Goal: Task Accomplishment & Management: Complete application form

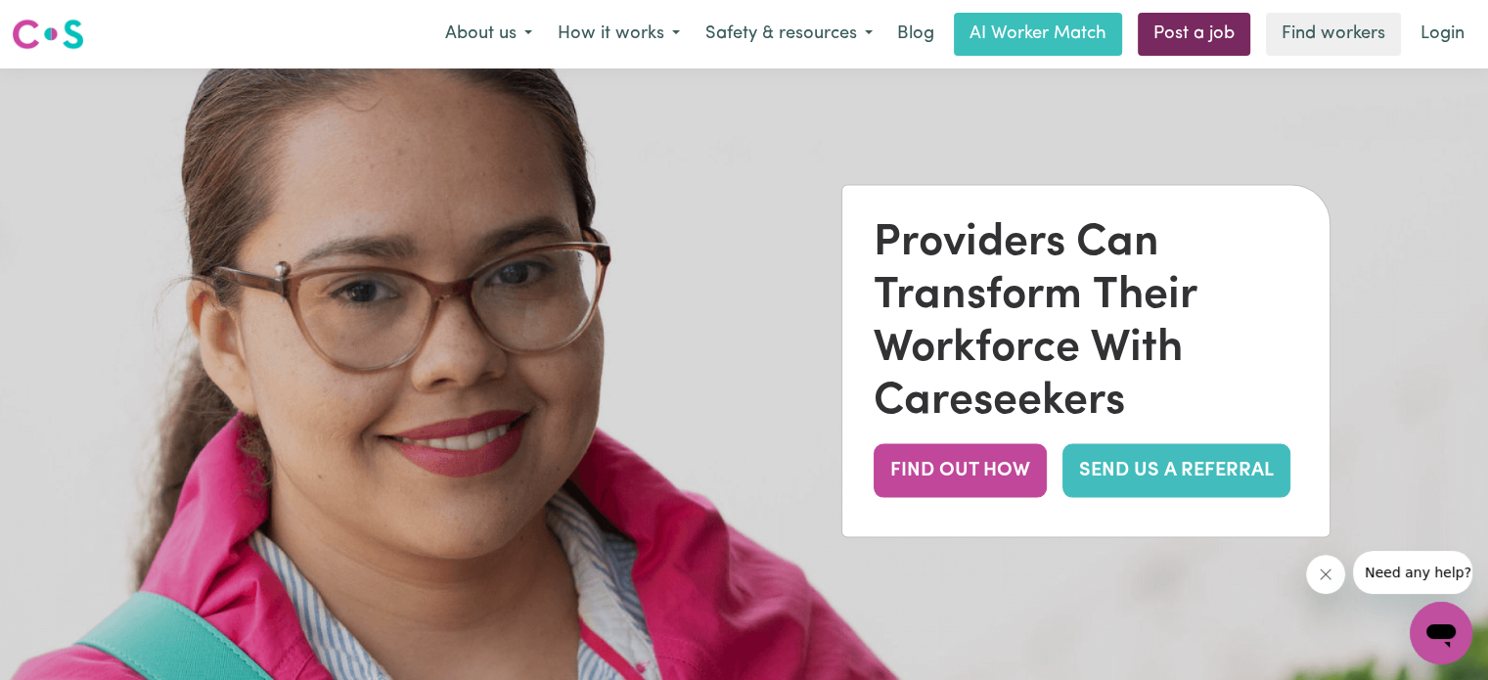
click at [1171, 35] on link "Post a job" at bounding box center [1194, 34] width 113 height 43
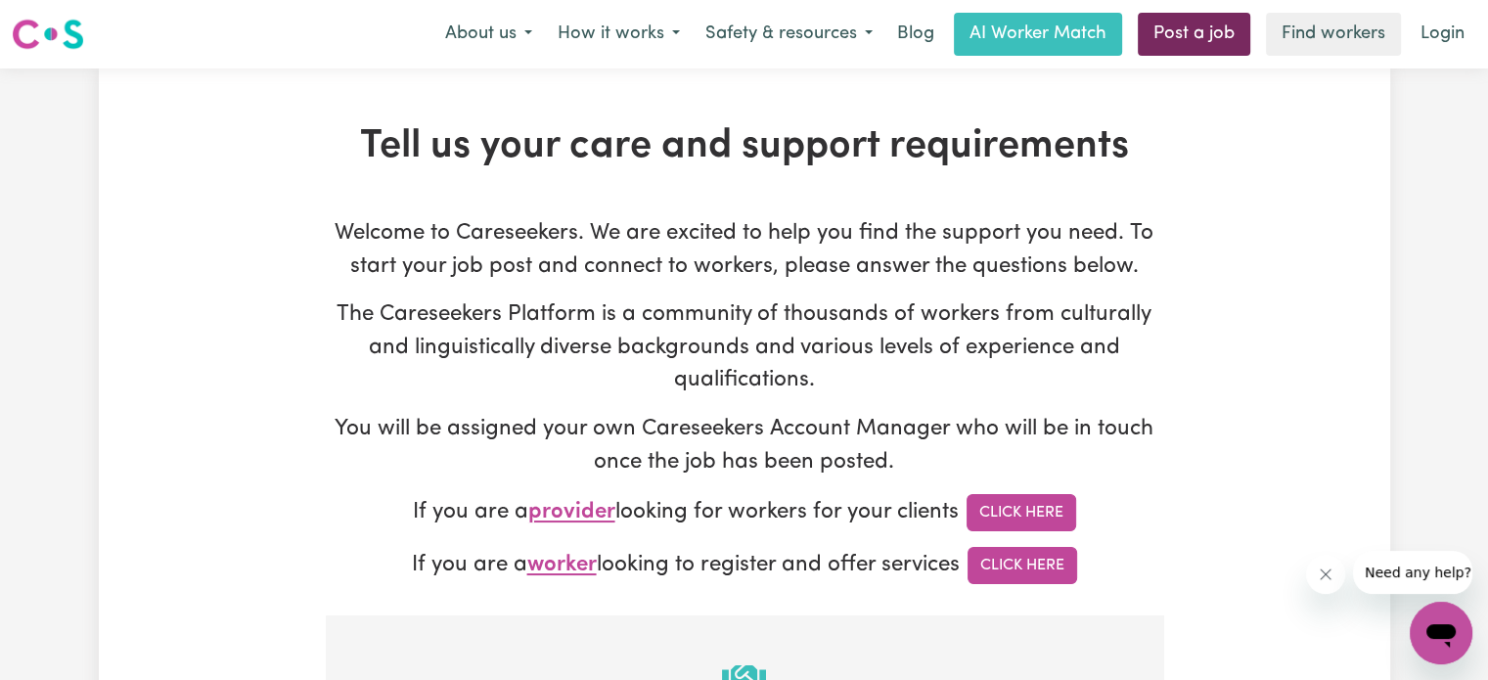
click at [1179, 49] on link "Post a job" at bounding box center [1194, 34] width 113 height 43
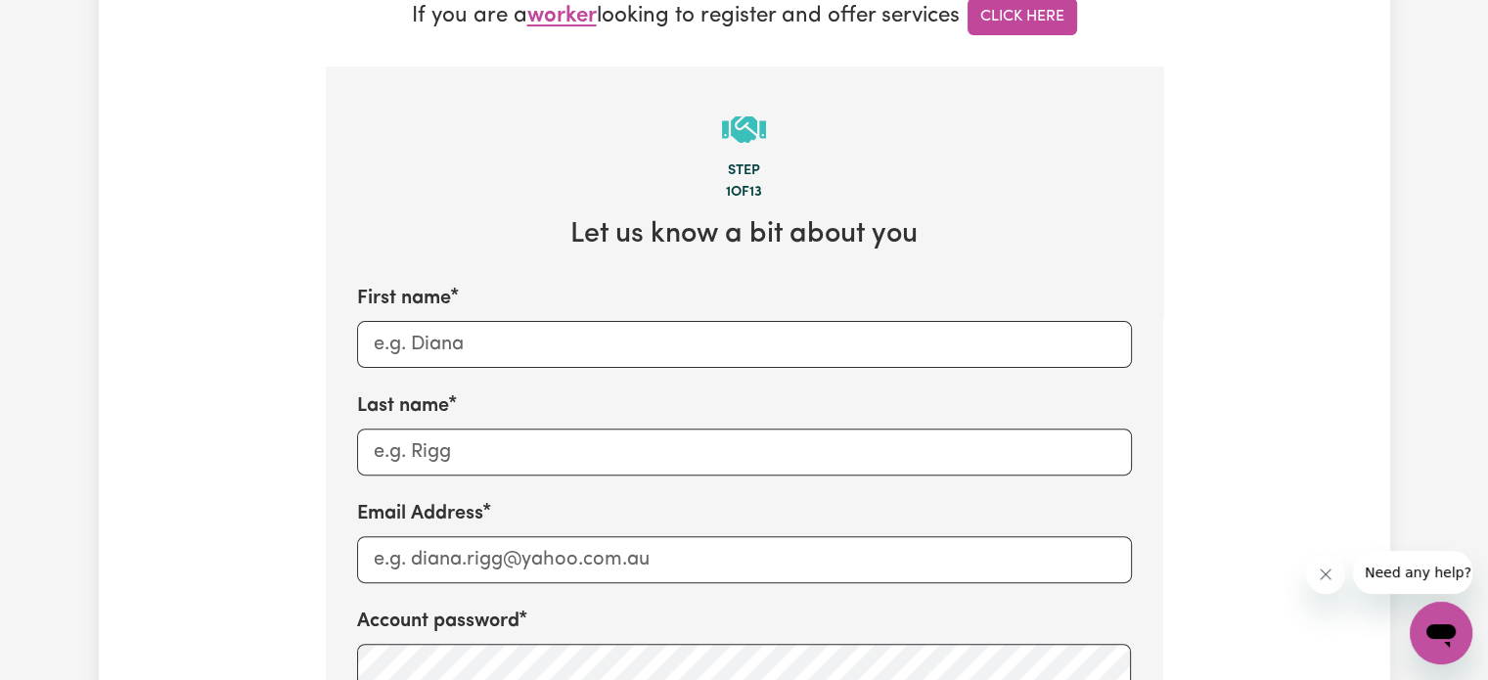
scroll to position [568, 0]
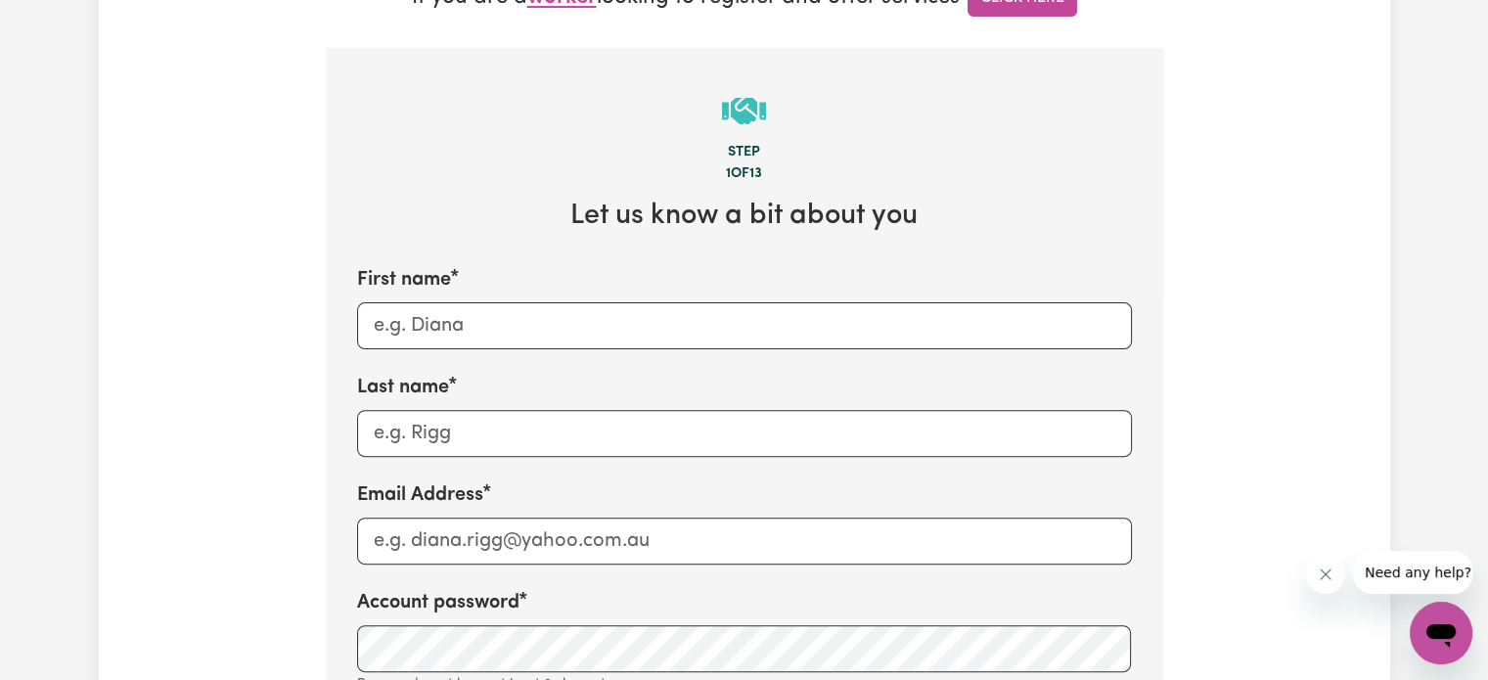
click at [1432, 626] on icon "Open messaging window" at bounding box center [1441, 635] width 29 height 23
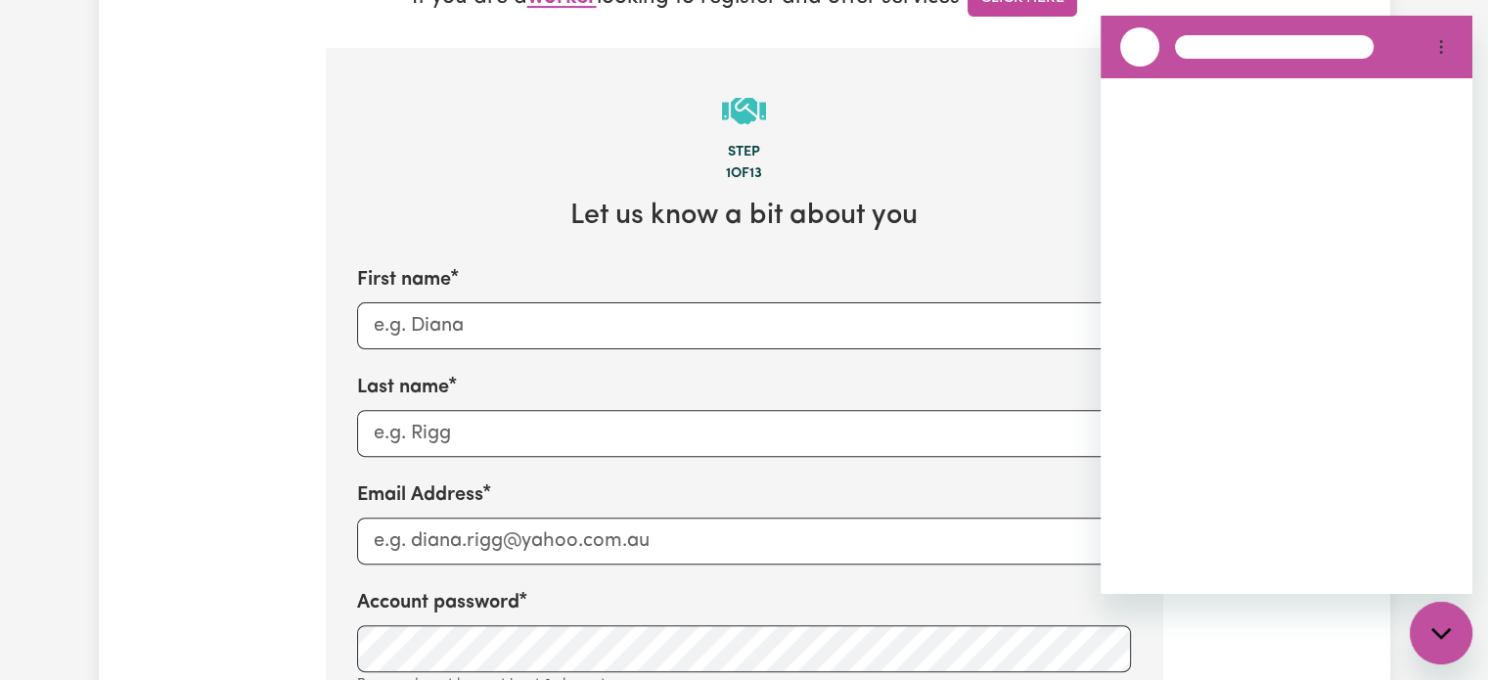
scroll to position [0, 0]
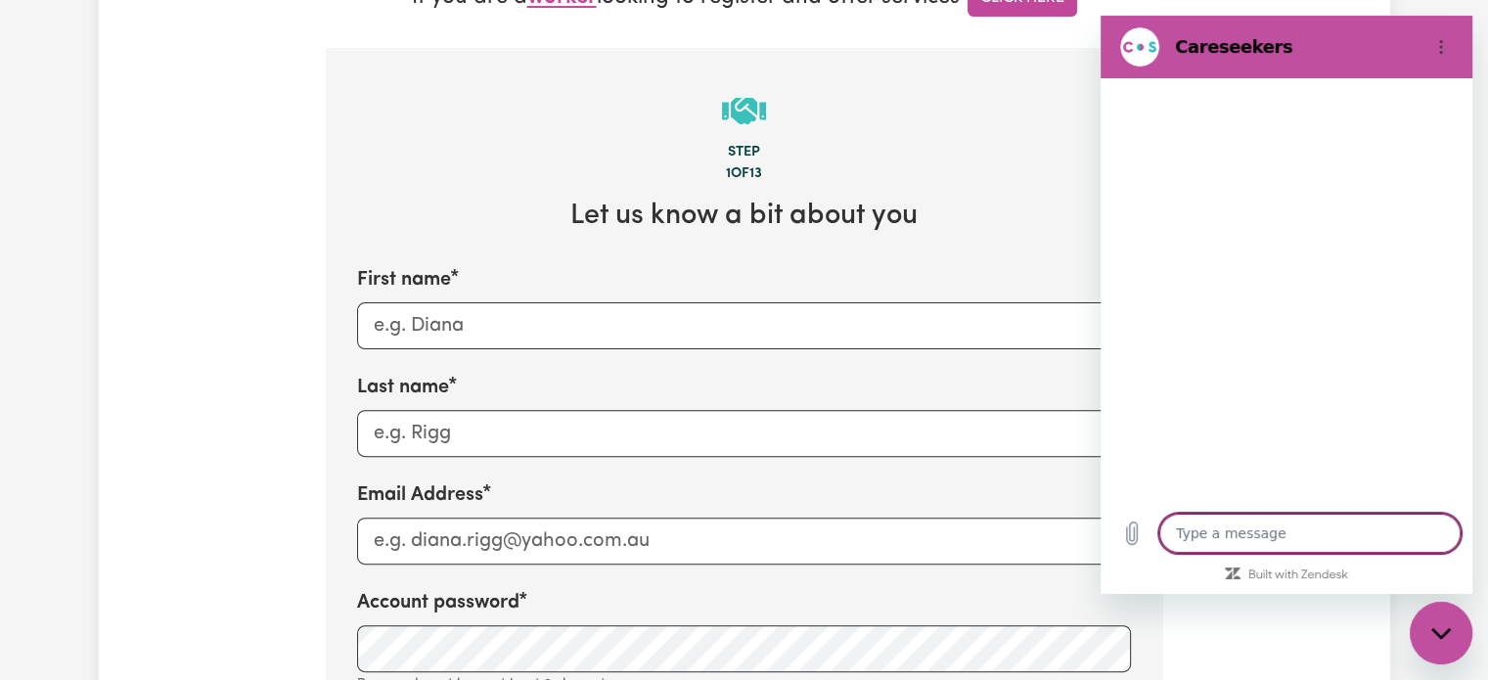
type textarea "x"
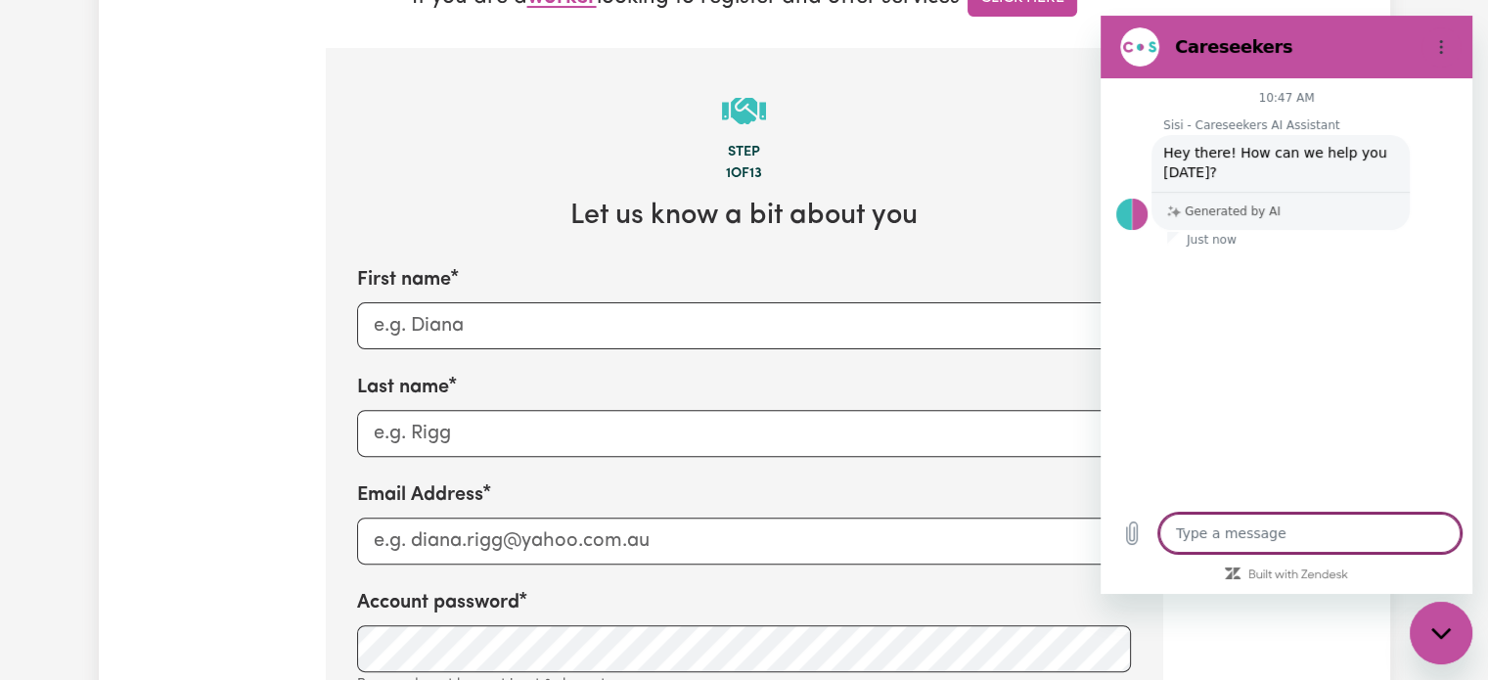
type textarea "h"
type textarea "x"
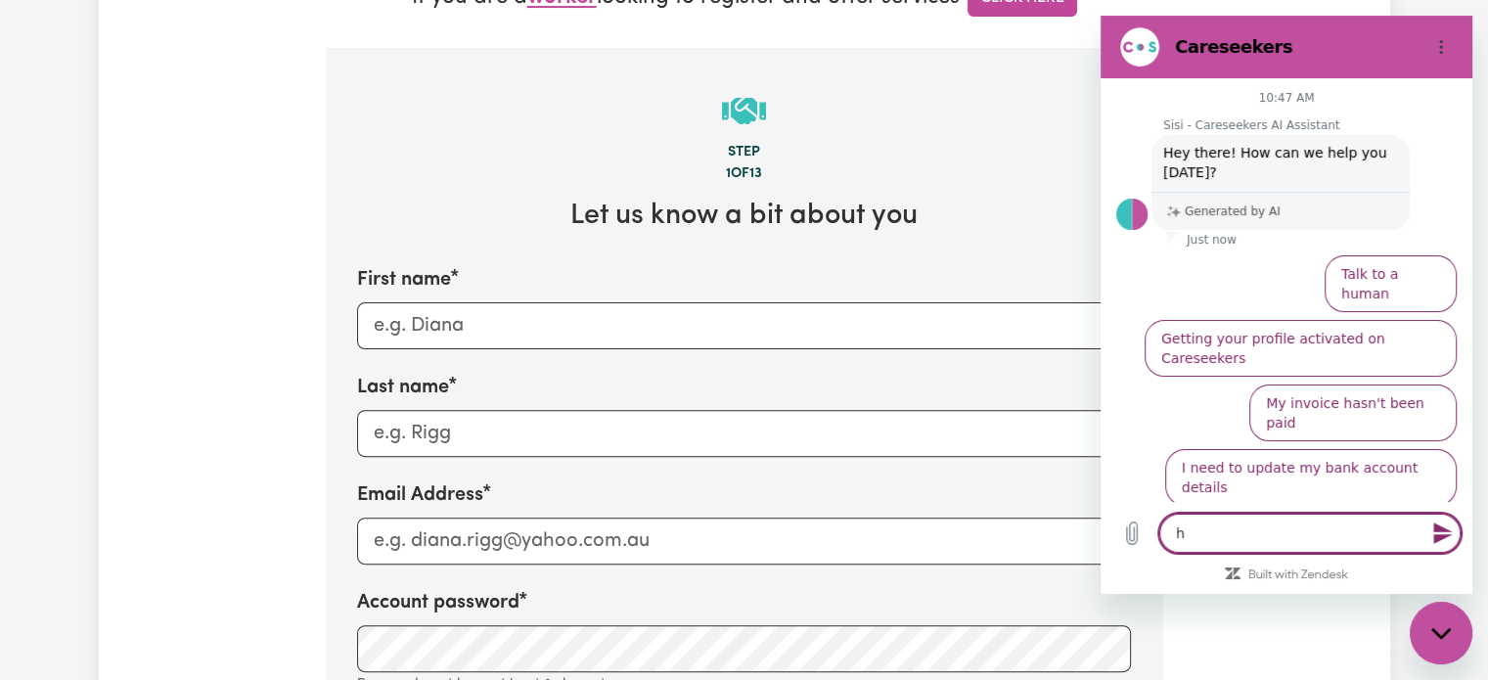
type textarea "hi"
type textarea "x"
type textarea "hi"
click at [1333, 514] on button "I am looking for a care or support worker" at bounding box center [1312, 542] width 291 height 57
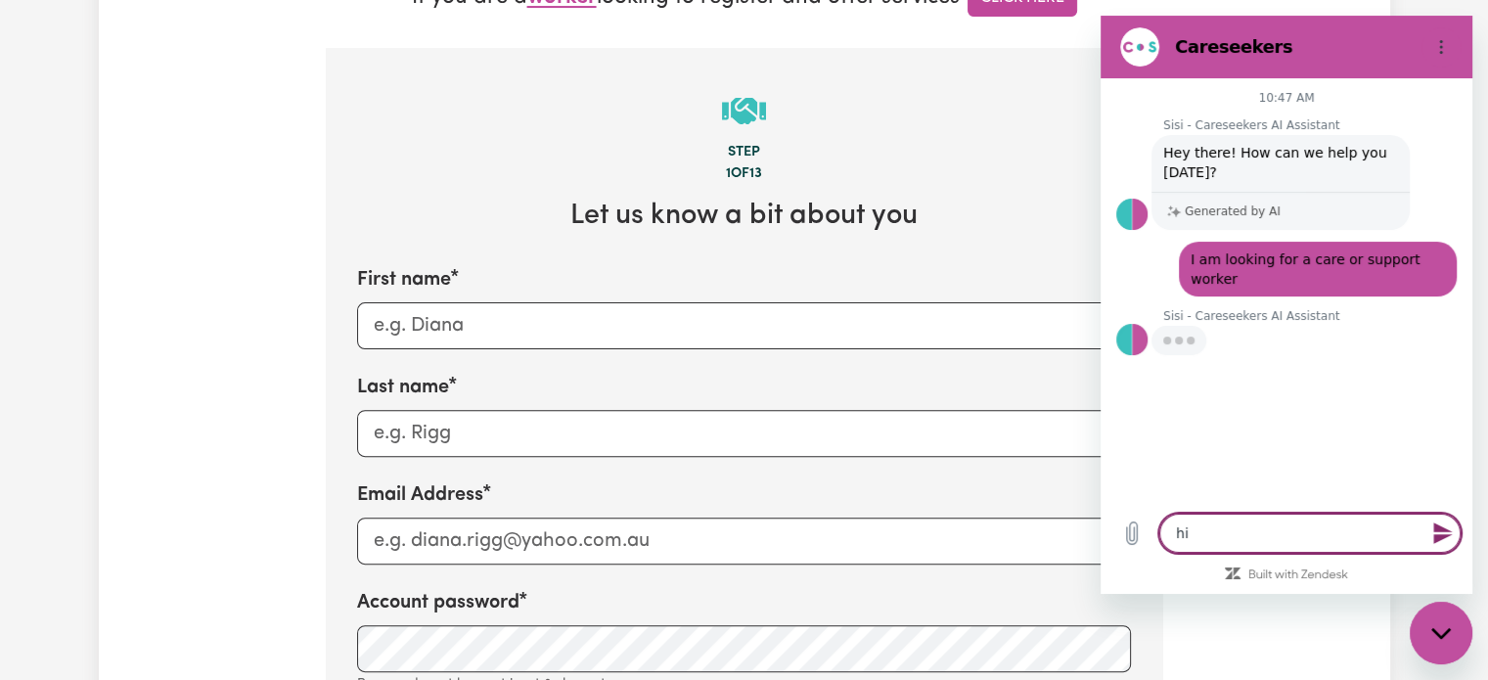
type textarea "x"
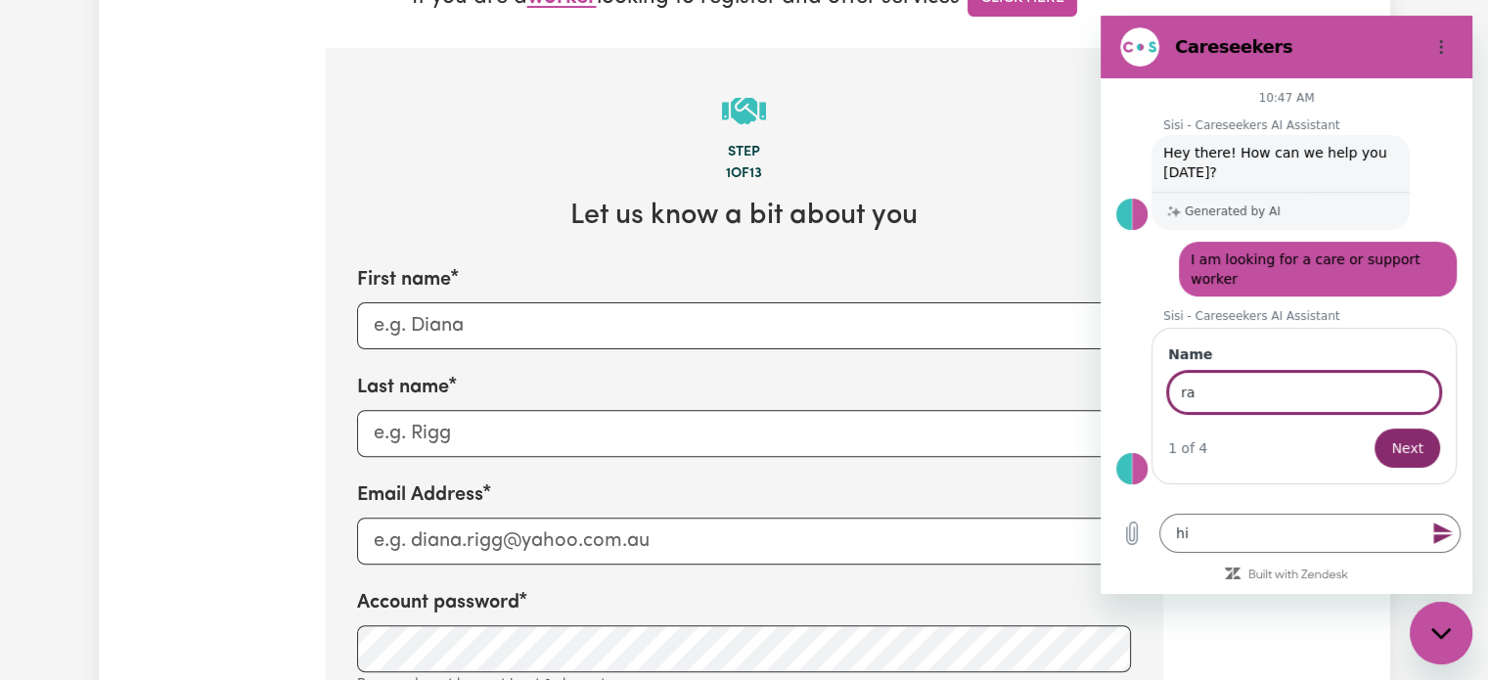
type input "r"
type input "[PERSON_NAME]"
click at [1375, 429] on button "Next" at bounding box center [1408, 448] width 66 height 39
type textarea "x"
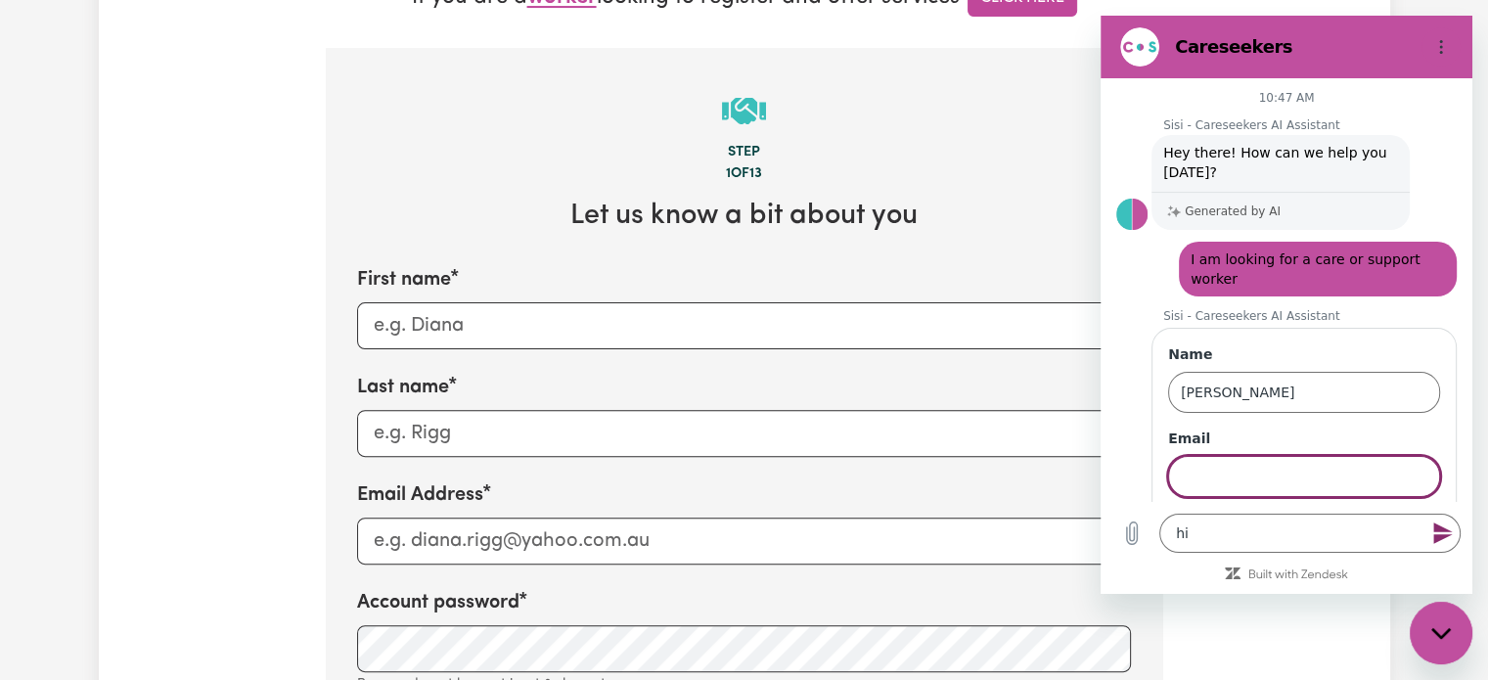
scroll to position [66, 0]
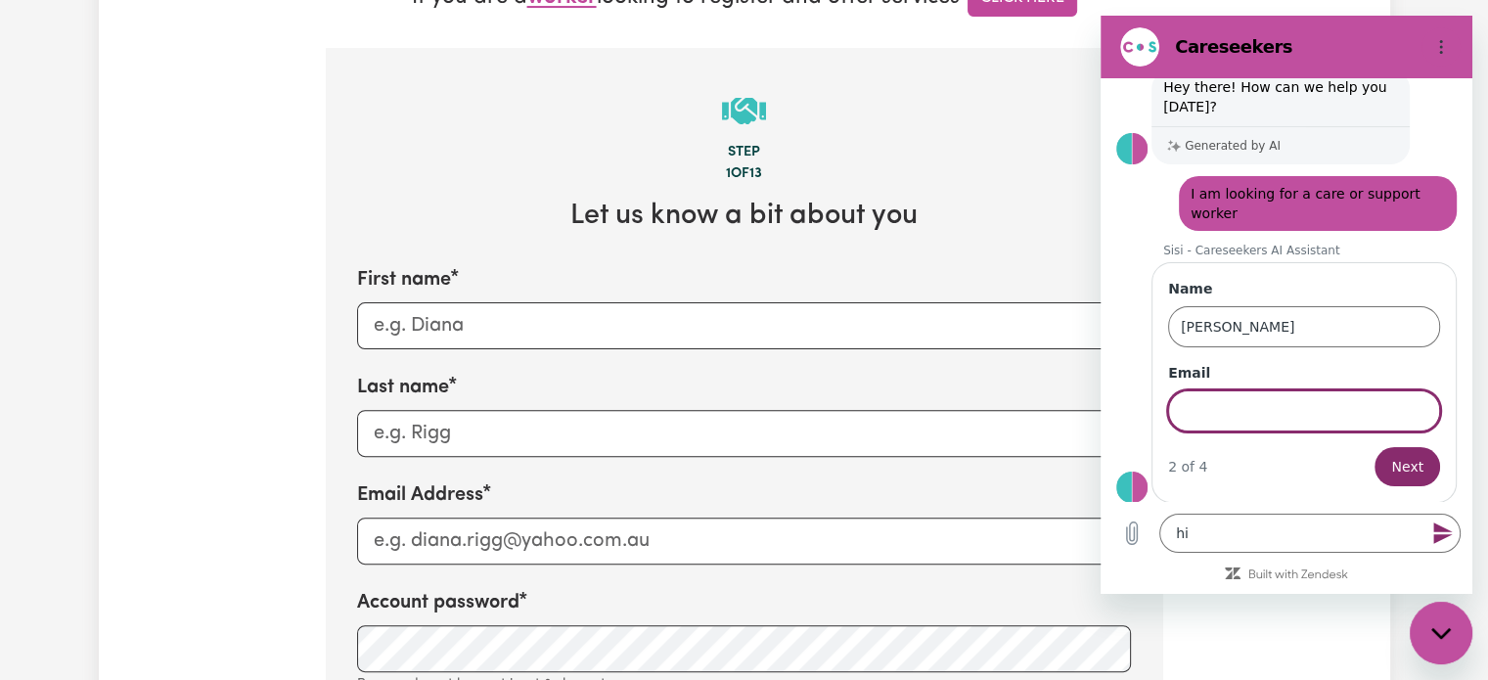
type input "S"
type input "[PERSON_NAME][EMAIL_ADDRESS][DOMAIN_NAME]"
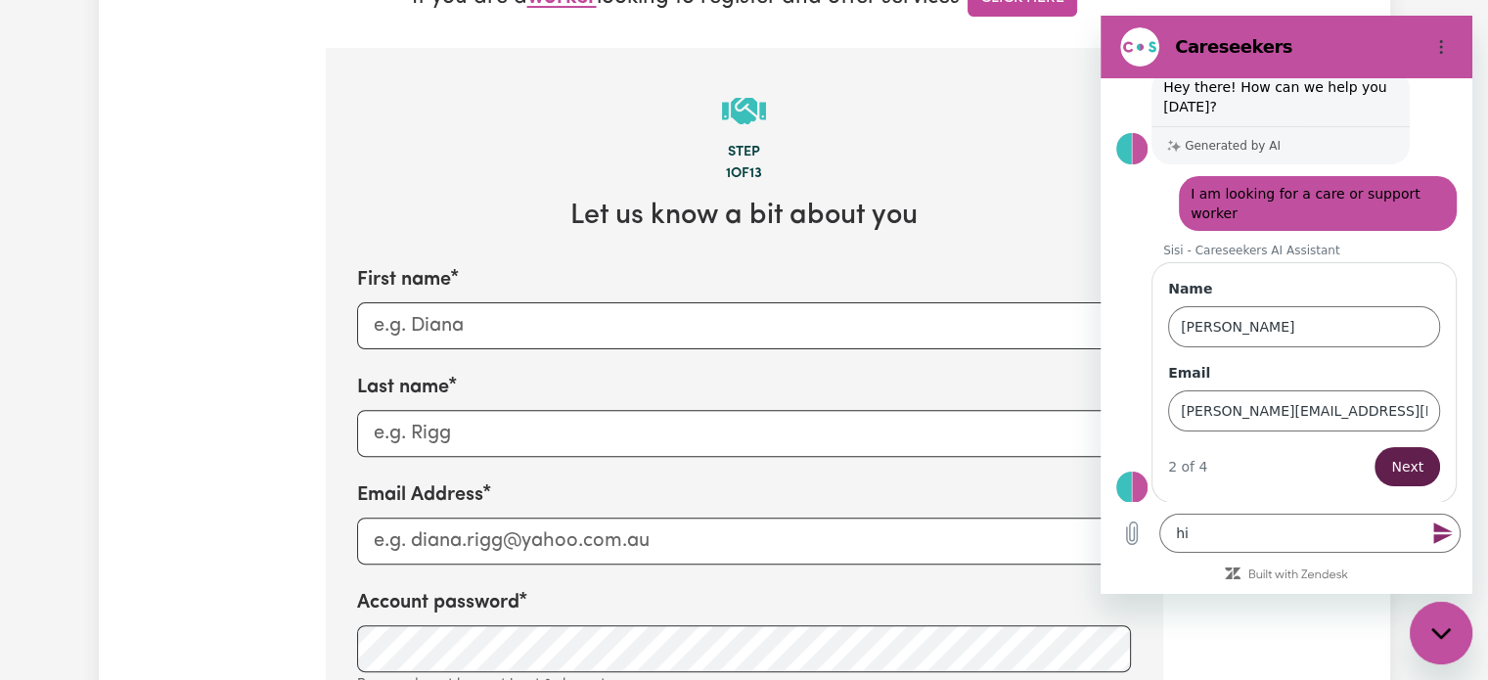
click at [1415, 468] on button "Next" at bounding box center [1408, 466] width 66 height 39
type textarea "x"
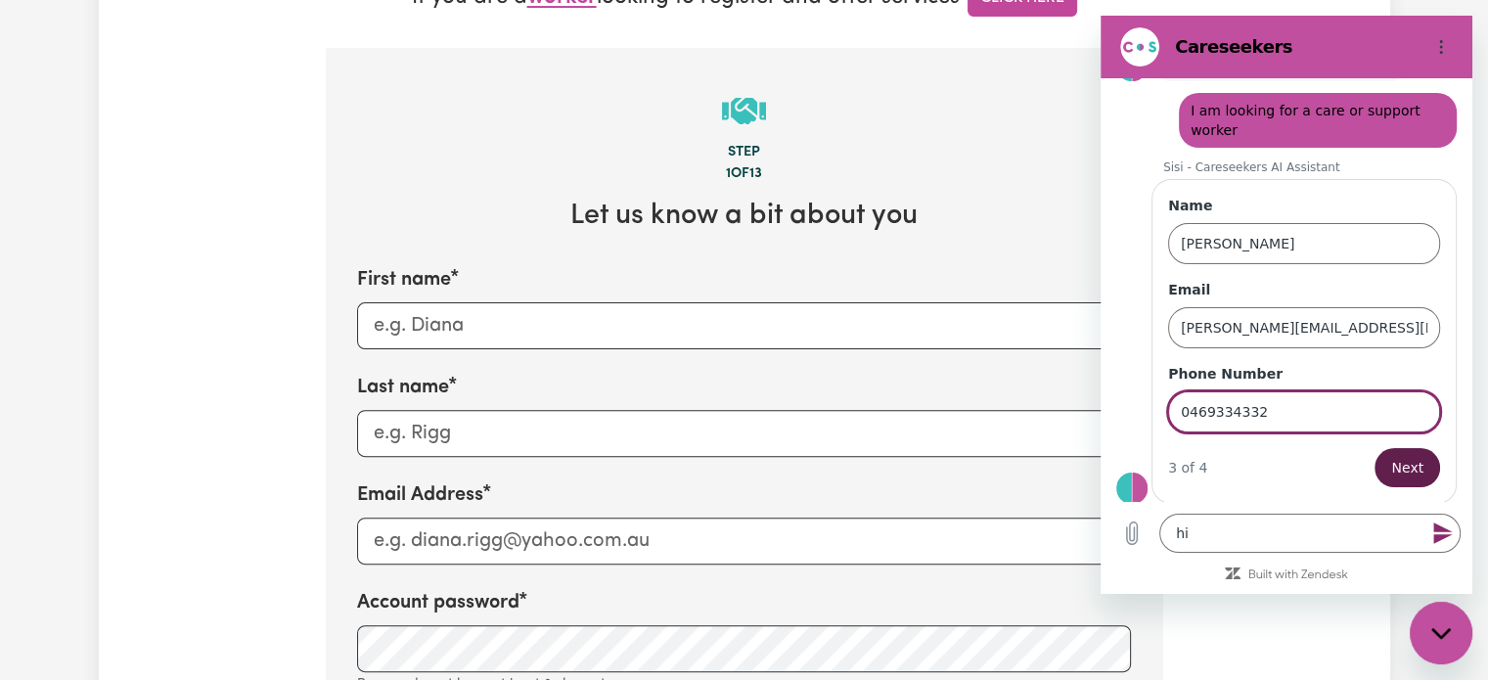
type input "0469334332"
click at [1375, 448] on button "Next" at bounding box center [1408, 467] width 66 height 39
type textarea "x"
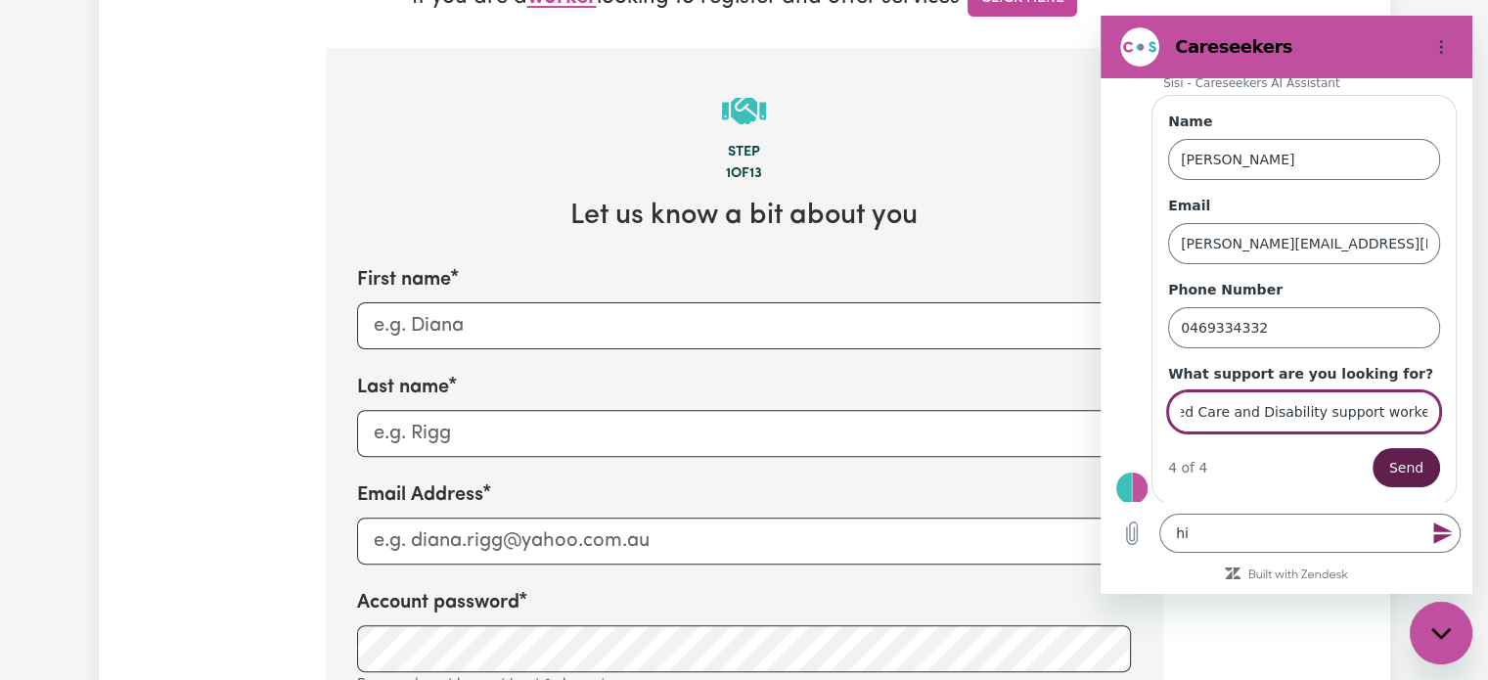
scroll to position [0, 20]
type input "Aged Care and Disability support worker"
click at [1373, 448] on button "Send" at bounding box center [1407, 467] width 68 height 39
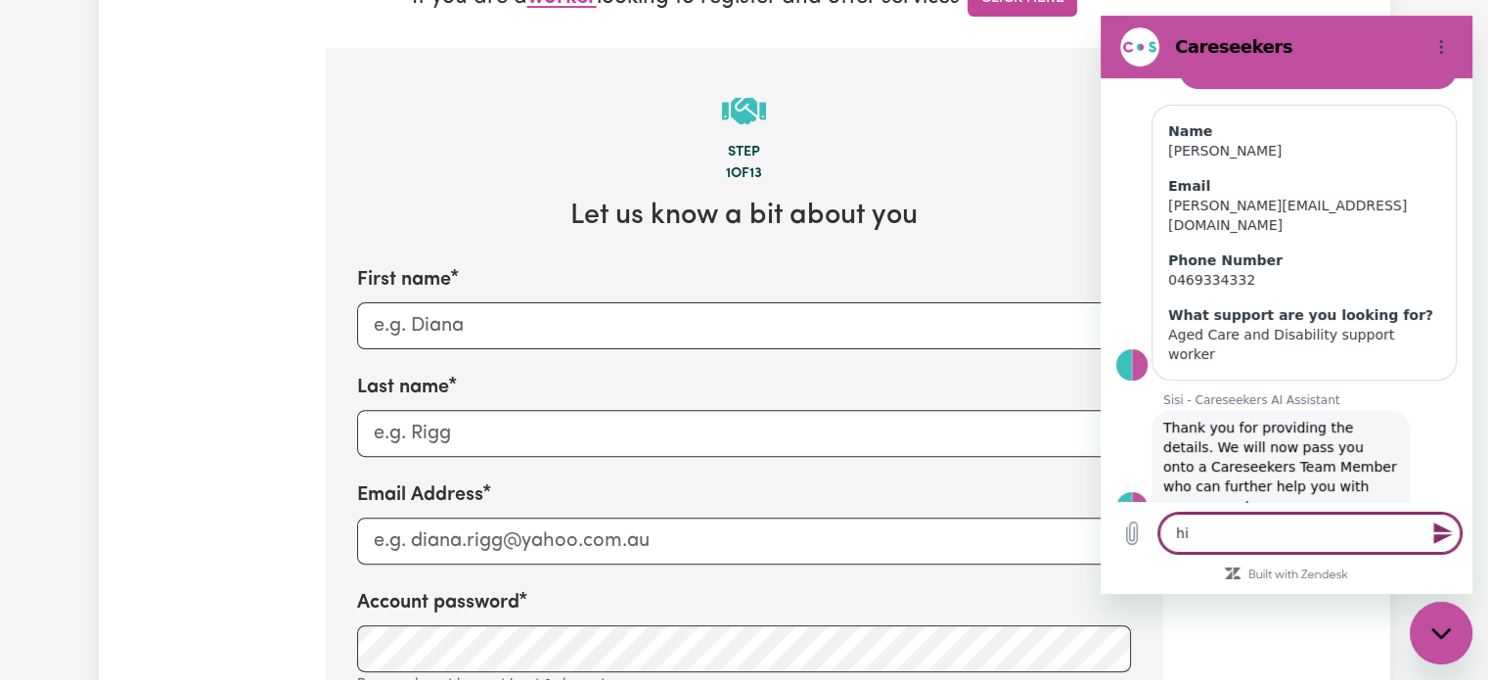
scroll to position [211, 0]
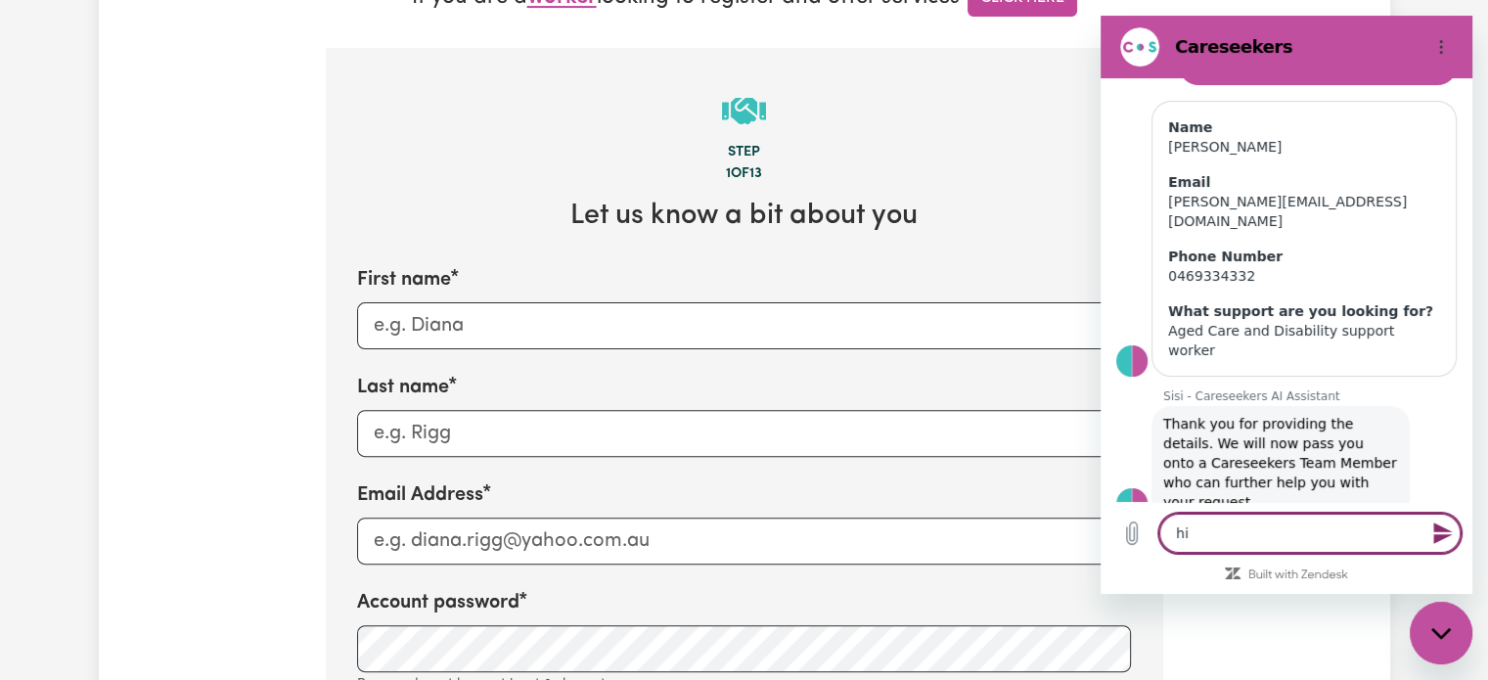
type textarea "x"
type textarea "h"
type textarea "x"
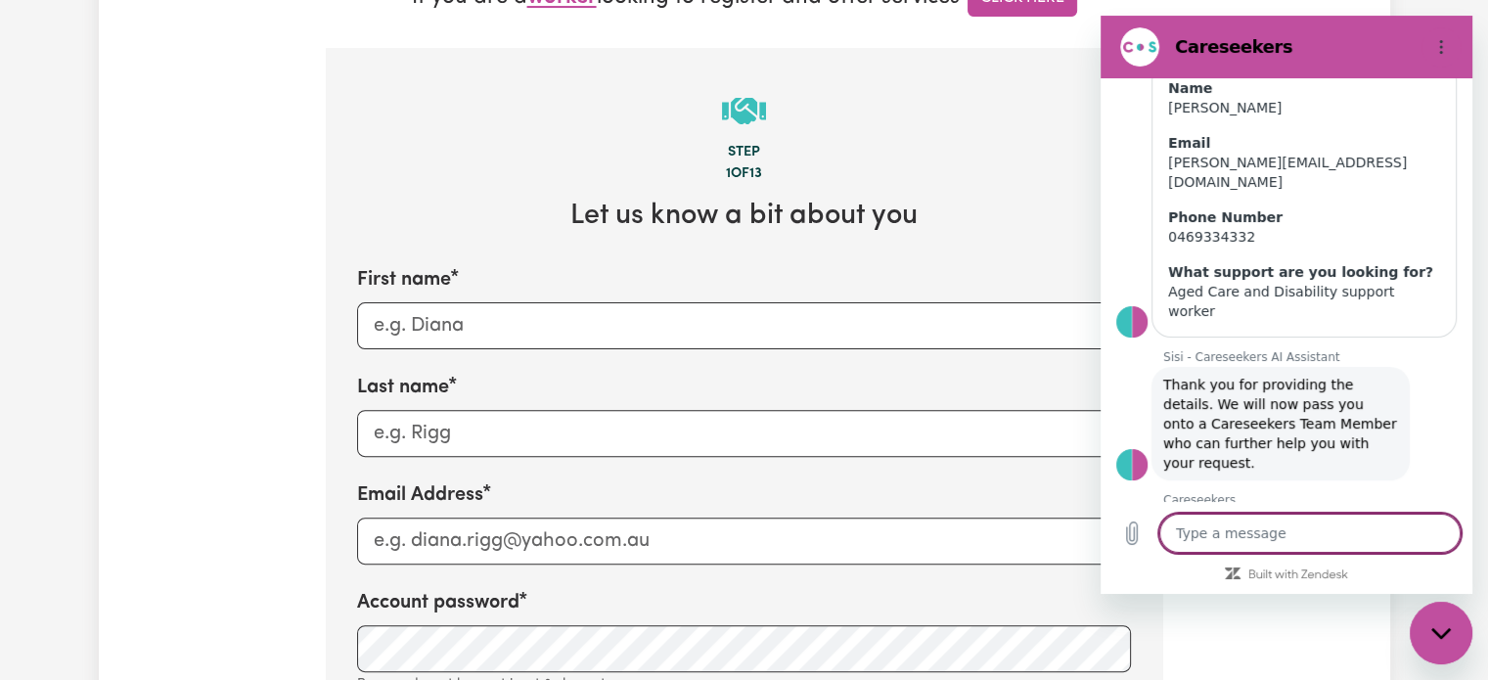
scroll to position [248, 0]
type textarea "x"
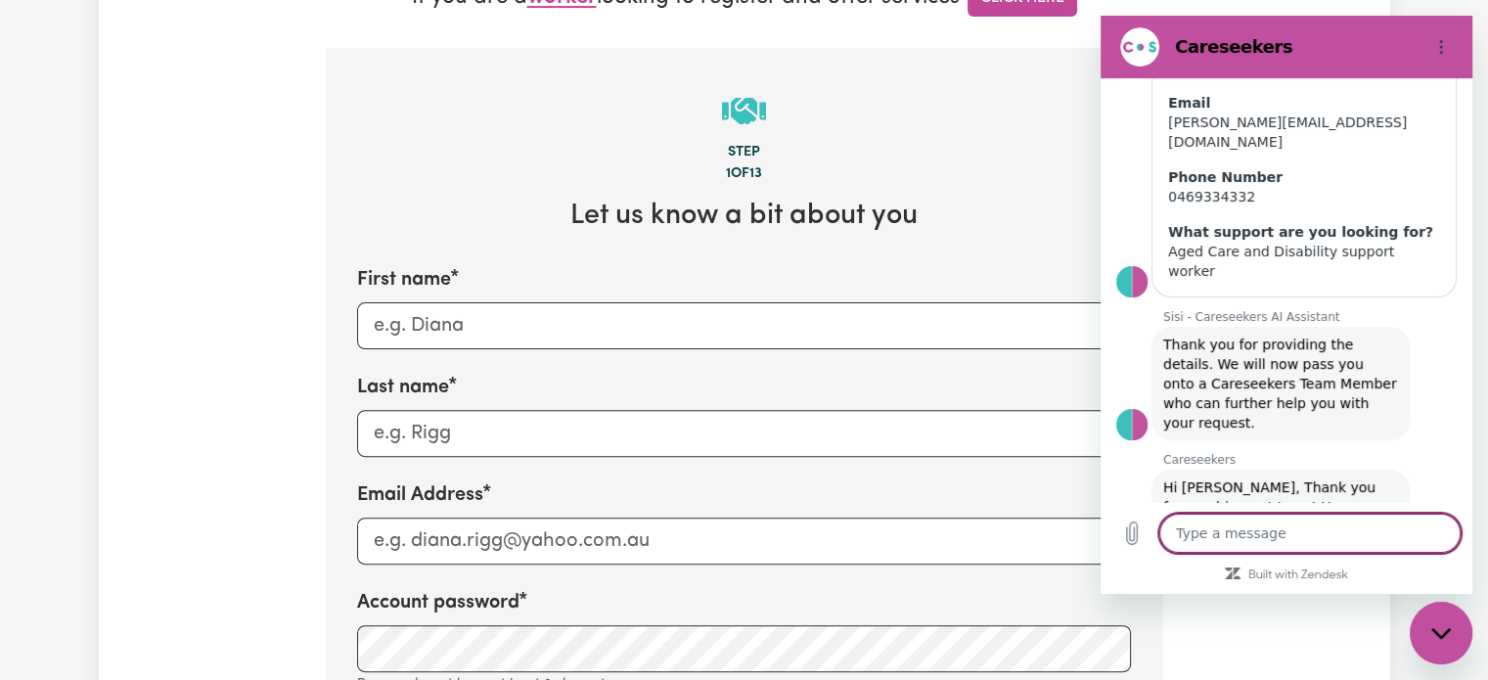
scroll to position [295, 0]
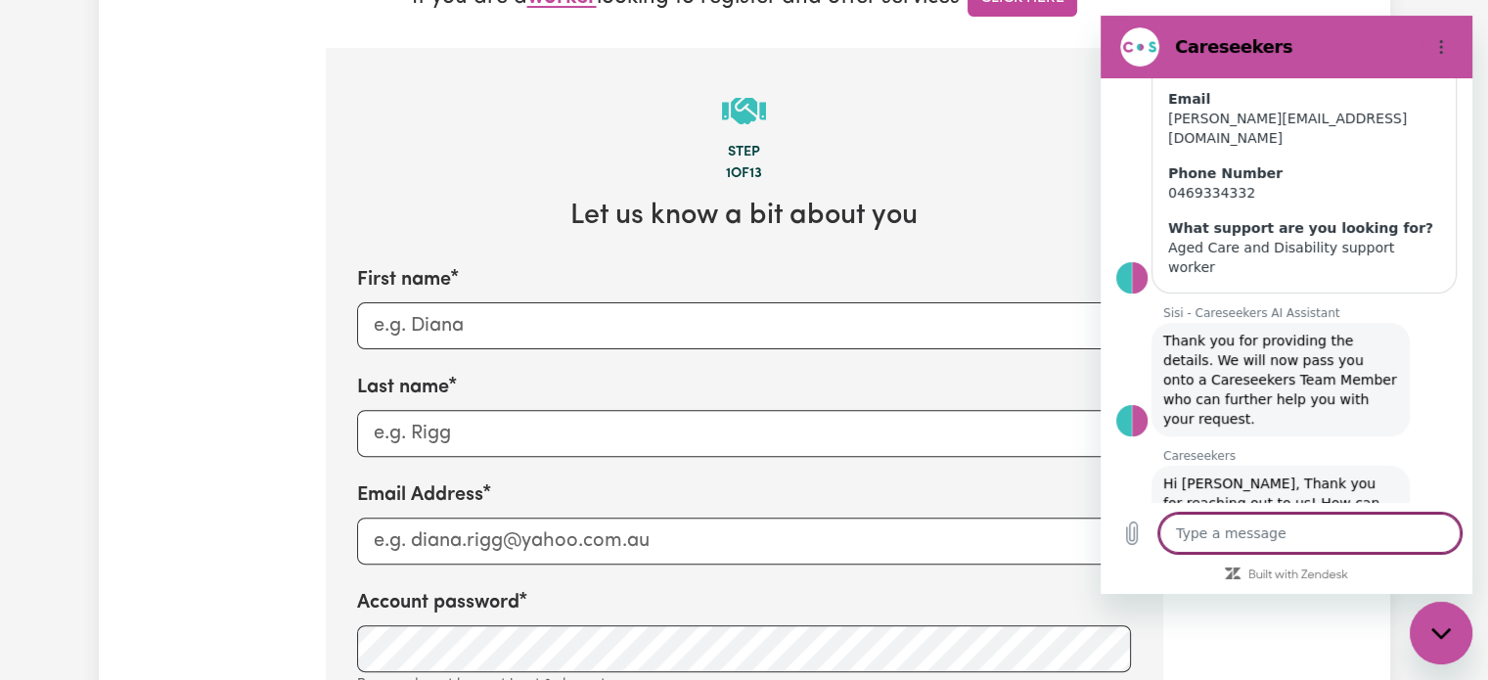
type textarea "h"
type textarea "x"
type textarea "hi"
type textarea "x"
type textarea "hi"
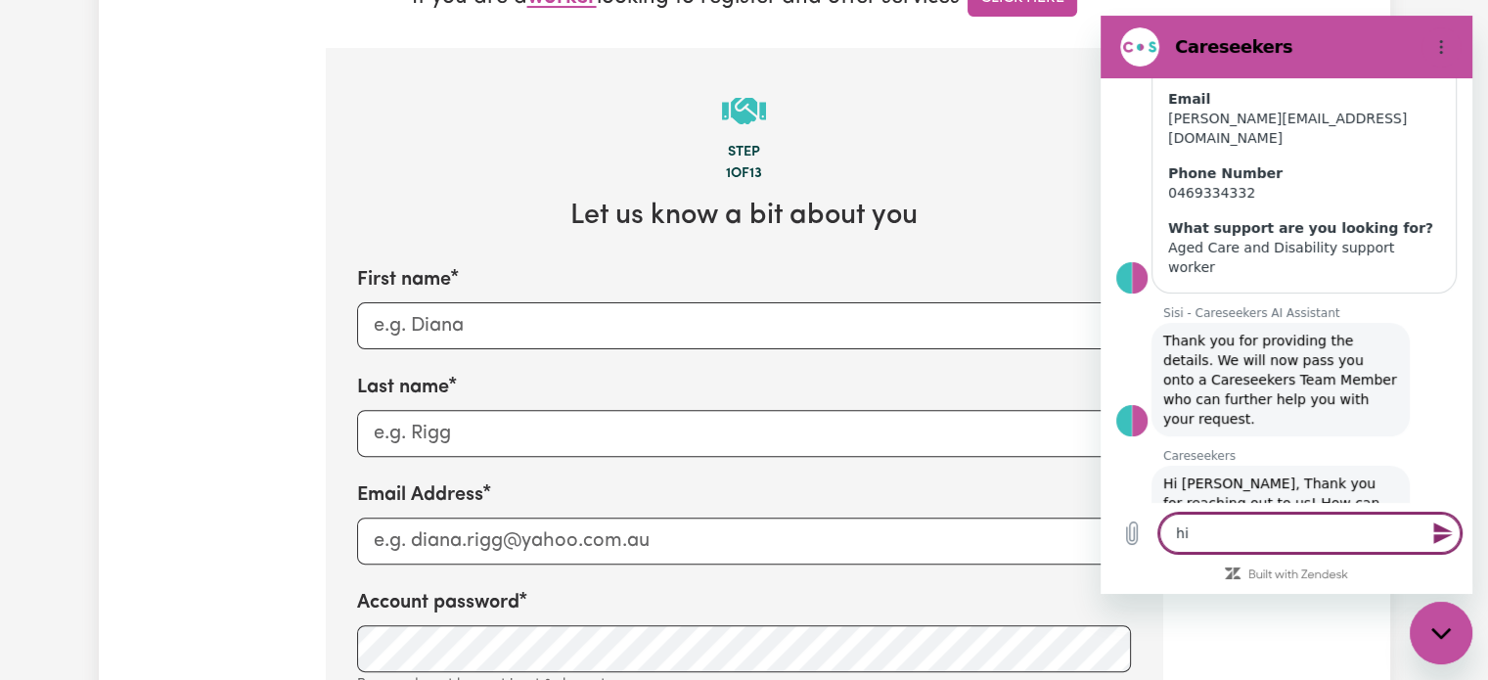
type textarea "x"
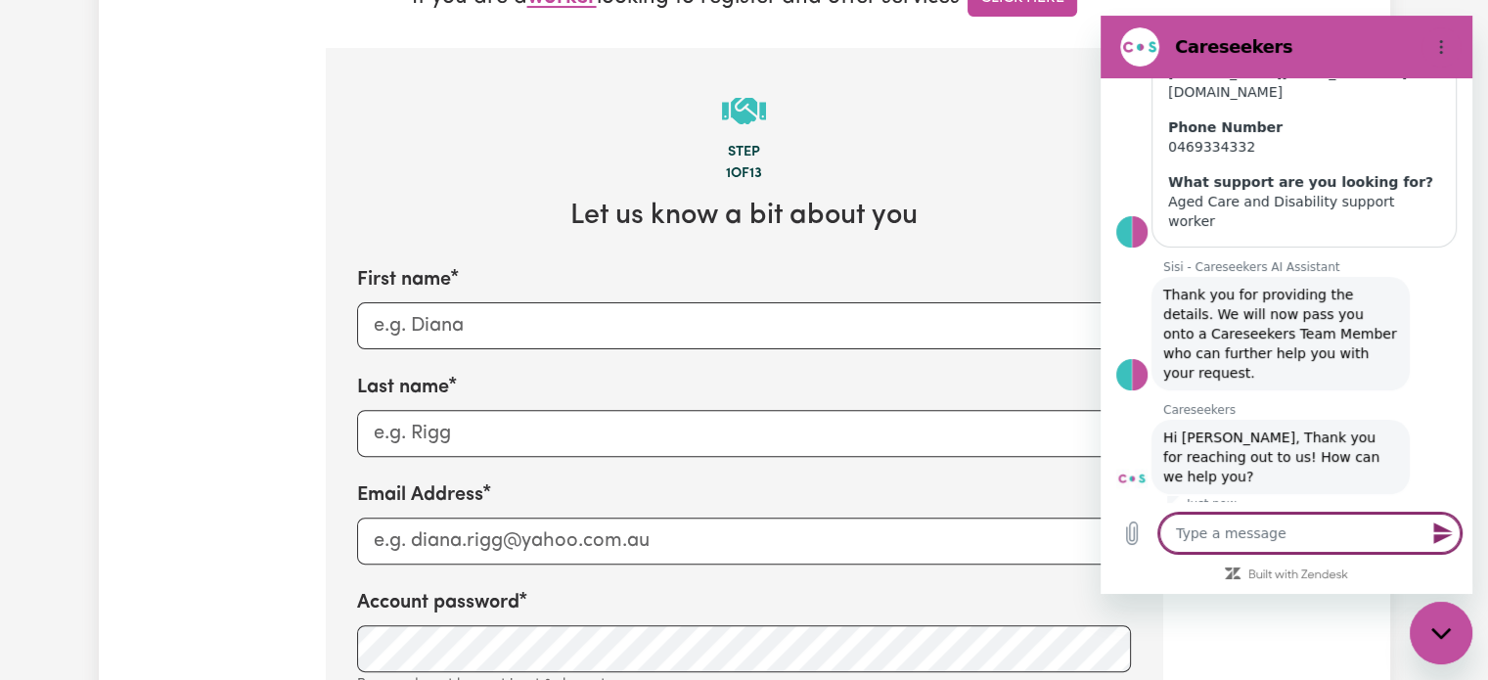
type textarea "x"
type textarea "h"
type textarea "x"
type textarea "ho"
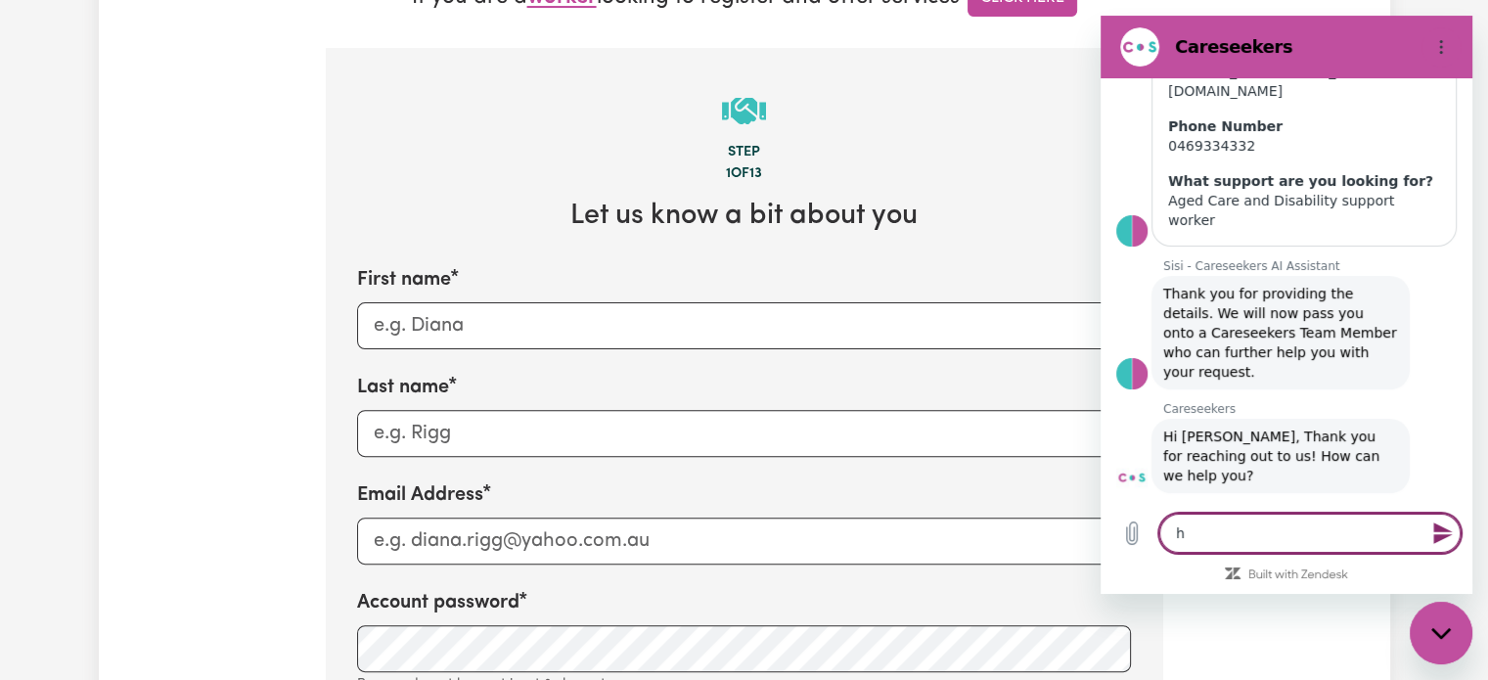
type textarea "x"
type textarea "how"
type textarea "x"
type textarea "how"
type textarea "x"
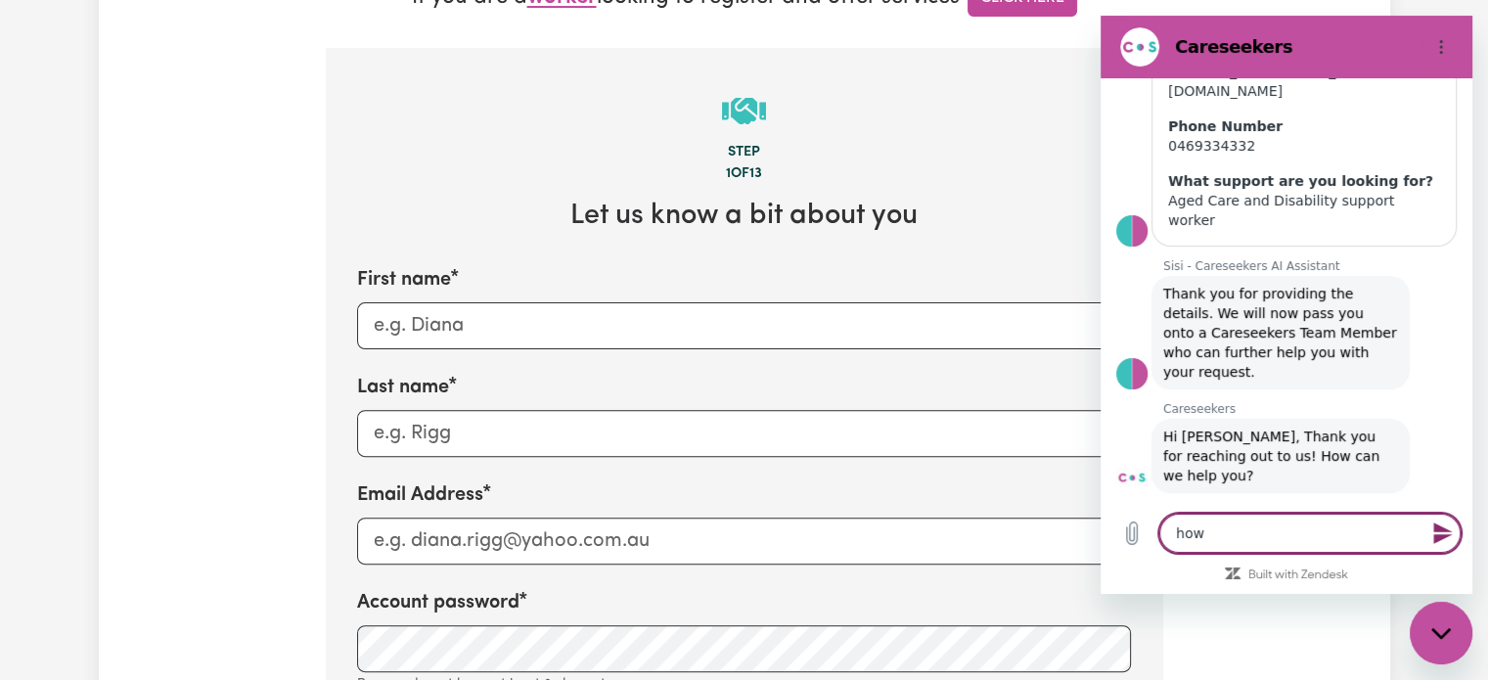
type textarea "how r"
type textarea "x"
type textarea "how"
type textarea "x"
type textarea "how r"
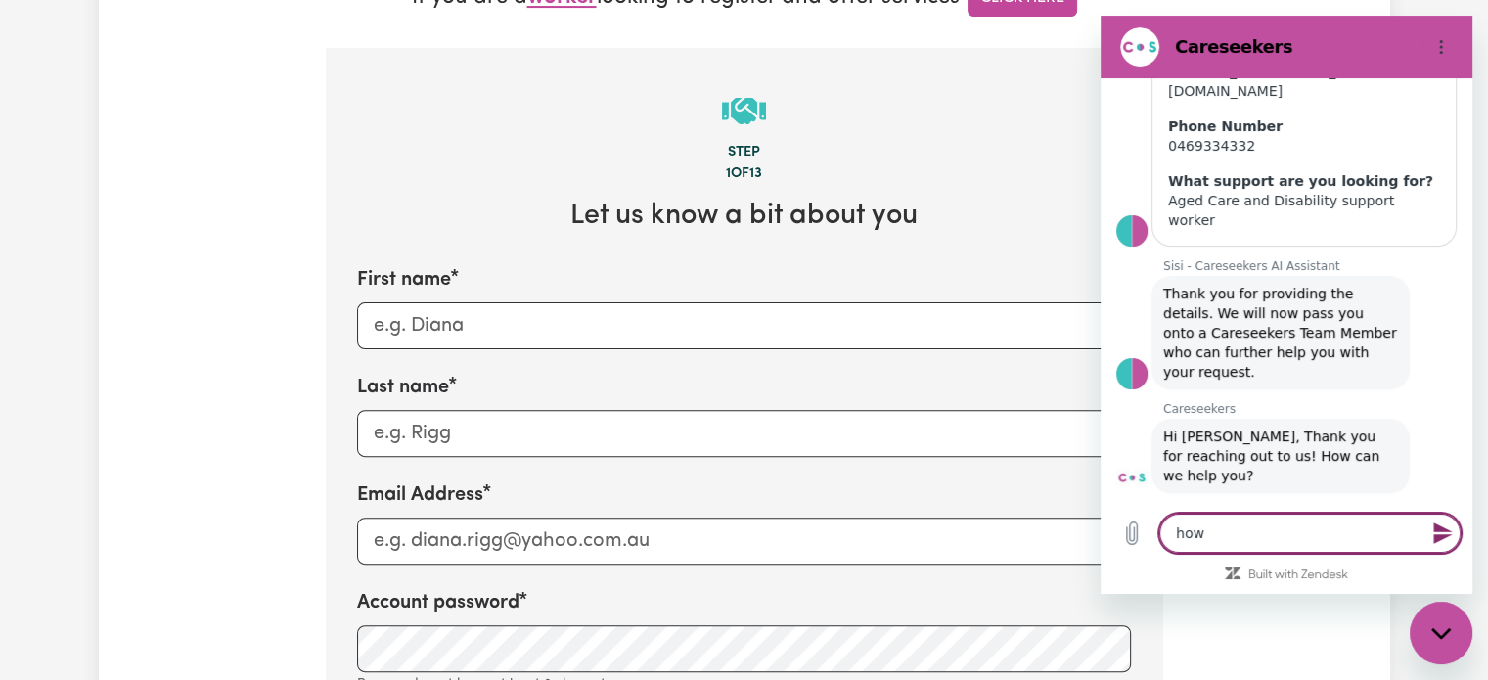
type textarea "x"
type textarea "how re"
type textarea "x"
type textarea "how re"
type textarea "x"
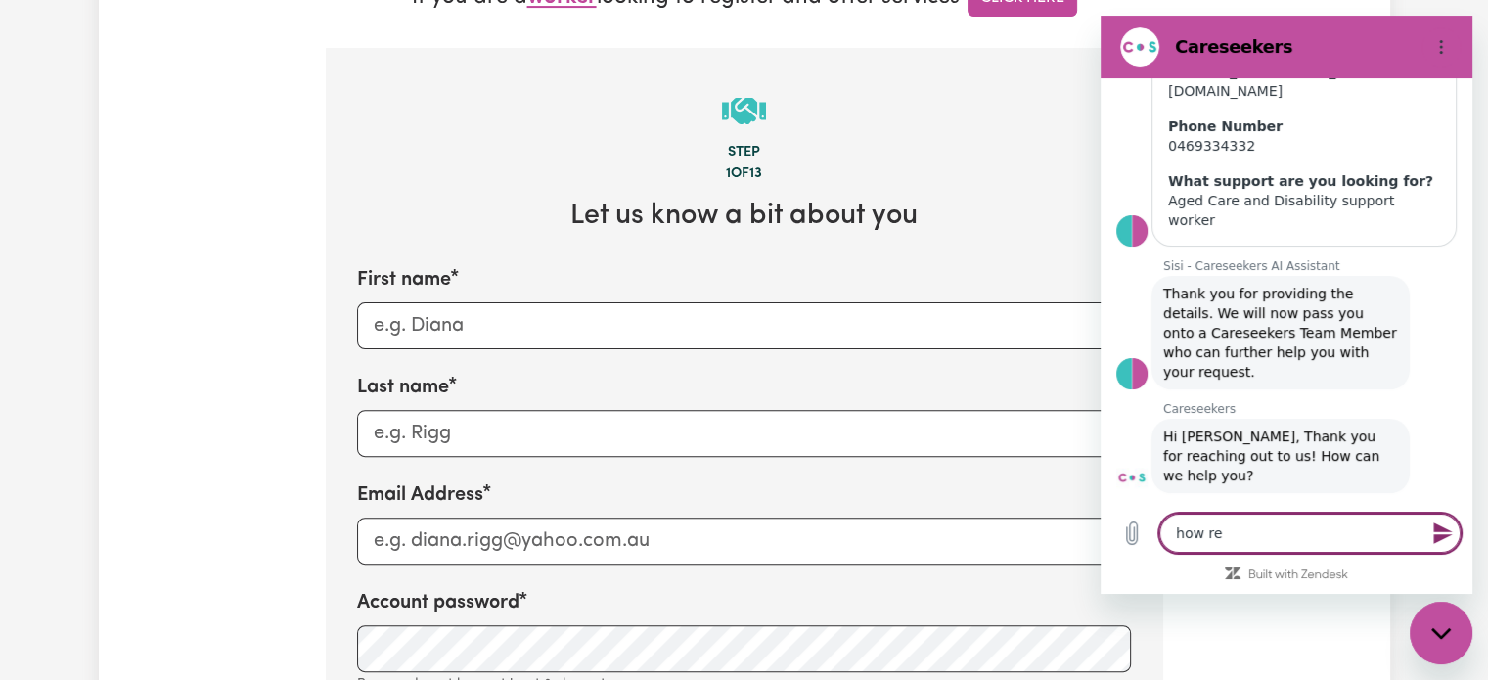
type textarea "how re"
type textarea "x"
type textarea "how r"
type textarea "x"
type textarea "how"
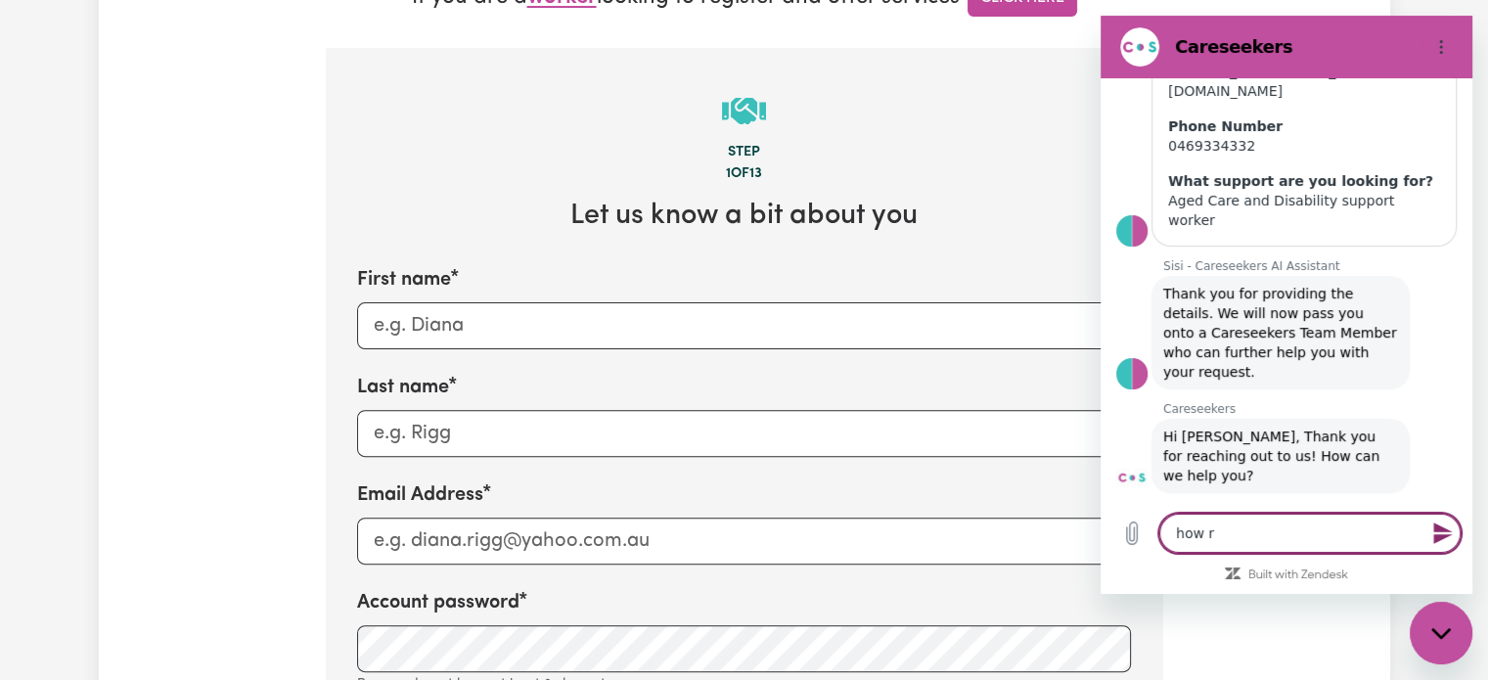
type textarea "x"
type textarea "how a"
type textarea "x"
type textarea "how ar"
type textarea "x"
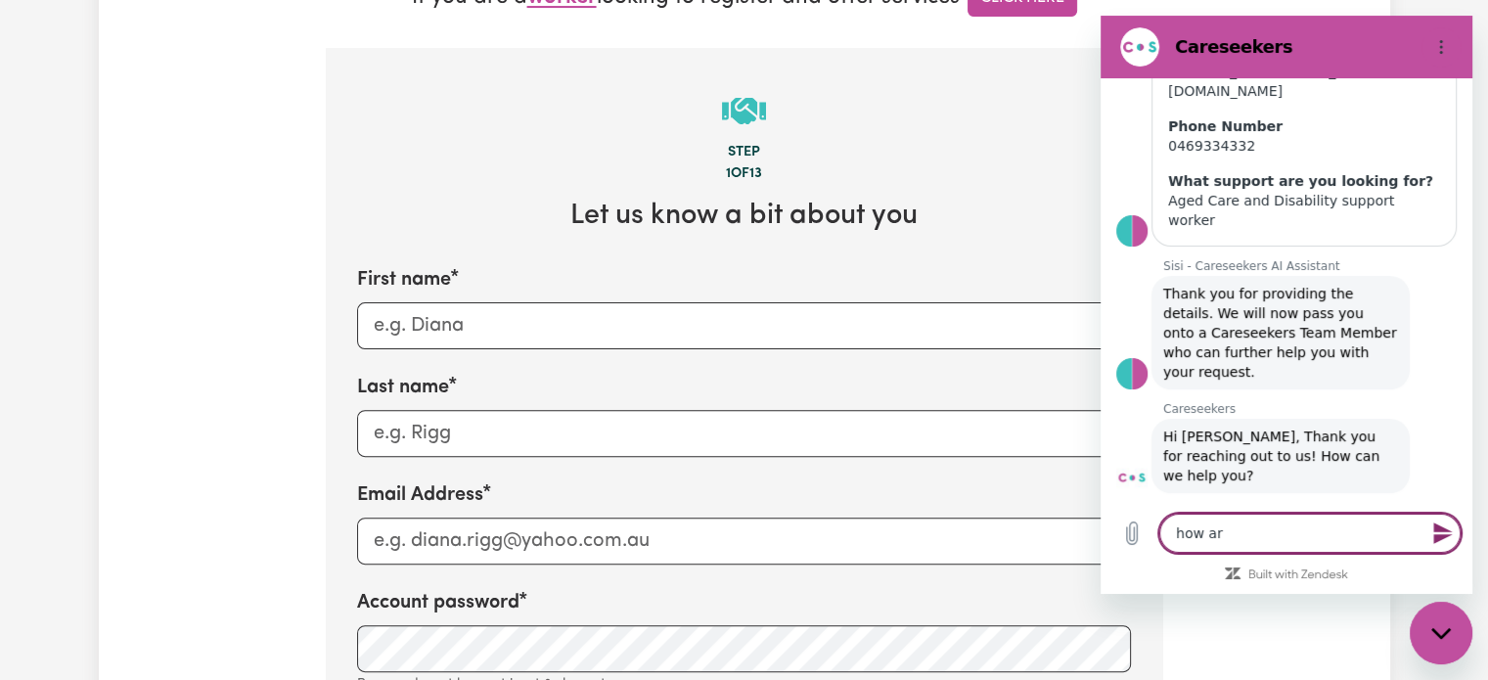
type textarea "how are"
type textarea "x"
type textarea "how are"
type textarea "x"
type textarea "how are y"
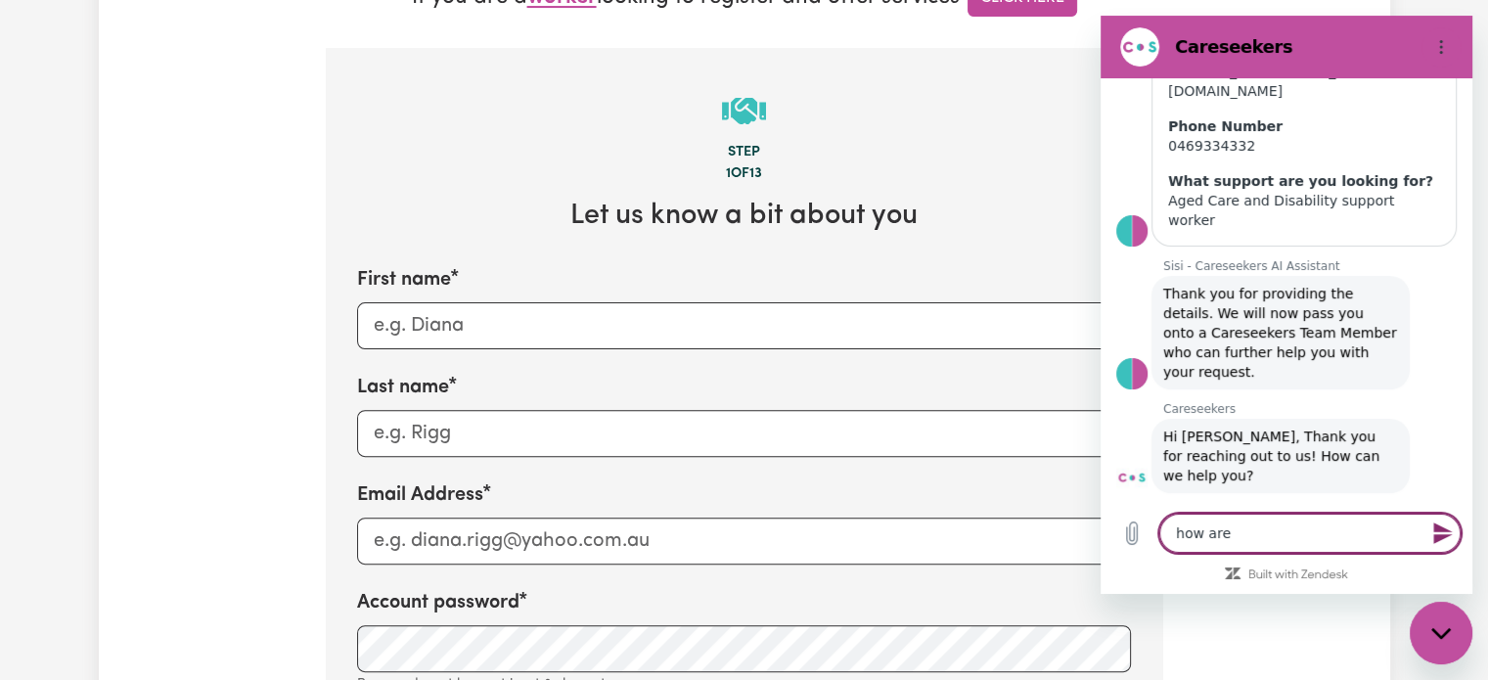
type textarea "x"
type textarea "how are yo"
type textarea "x"
type textarea "how are you"
type textarea "x"
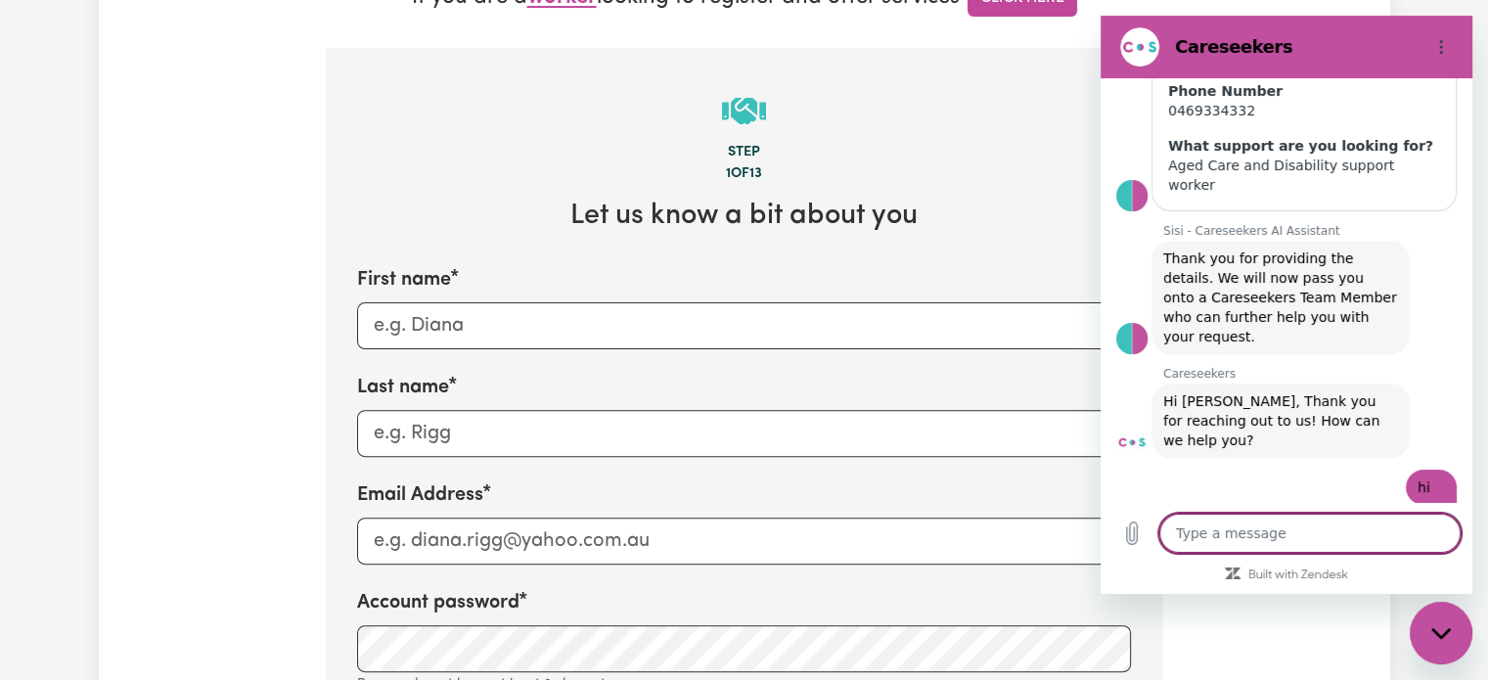
type textarea "x"
type textarea "/"
type textarea "x"
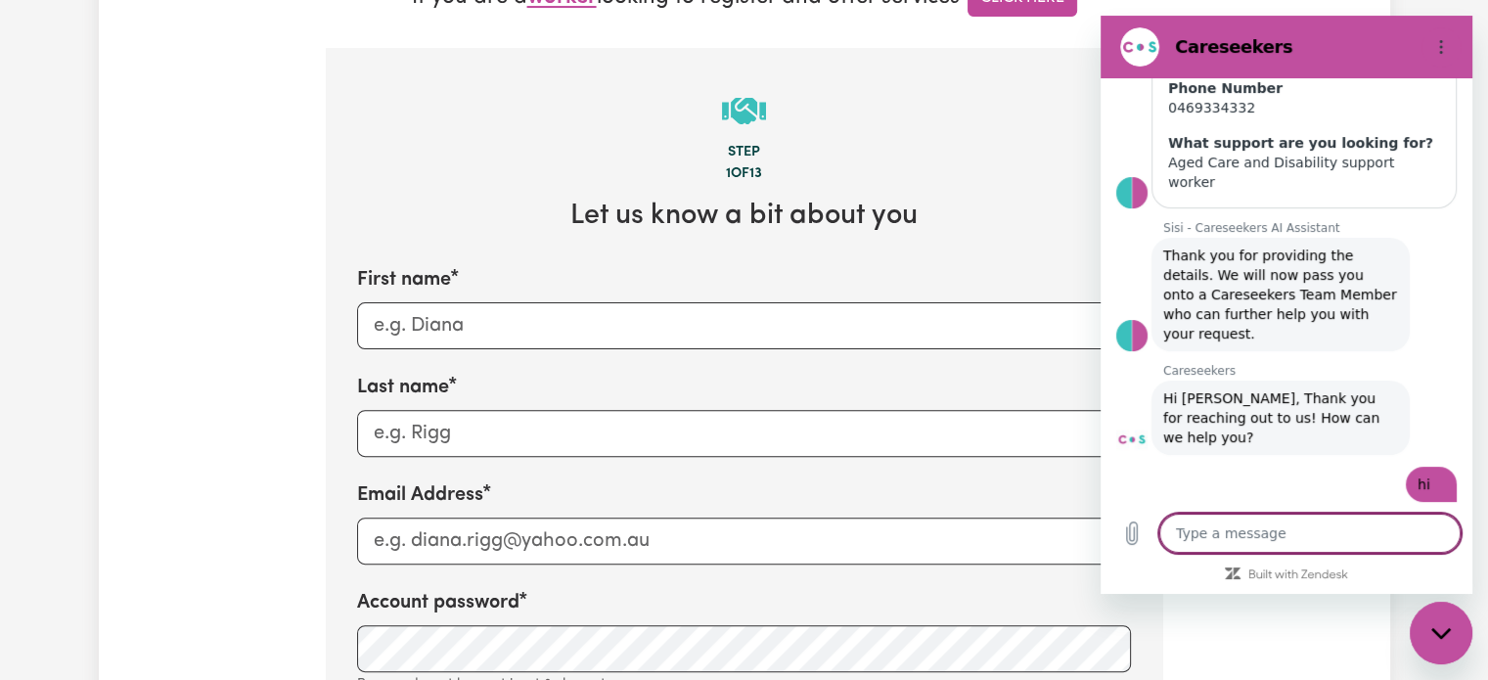
type textarea "x"
type textarea "L"
type textarea "x"
type textarea "Lo"
type textarea "x"
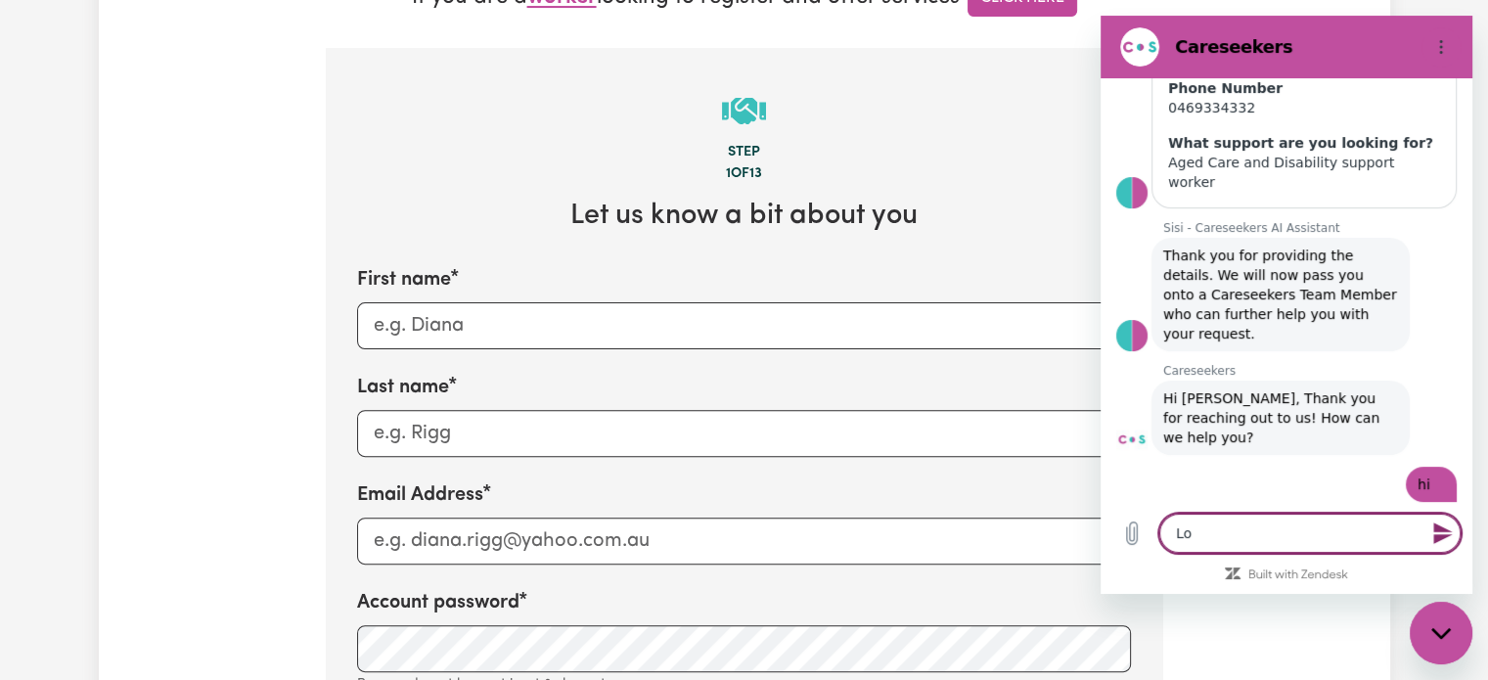
type textarea "Loo"
type textarea "x"
type textarea "Look"
type textarea "x"
type textarea "Looki"
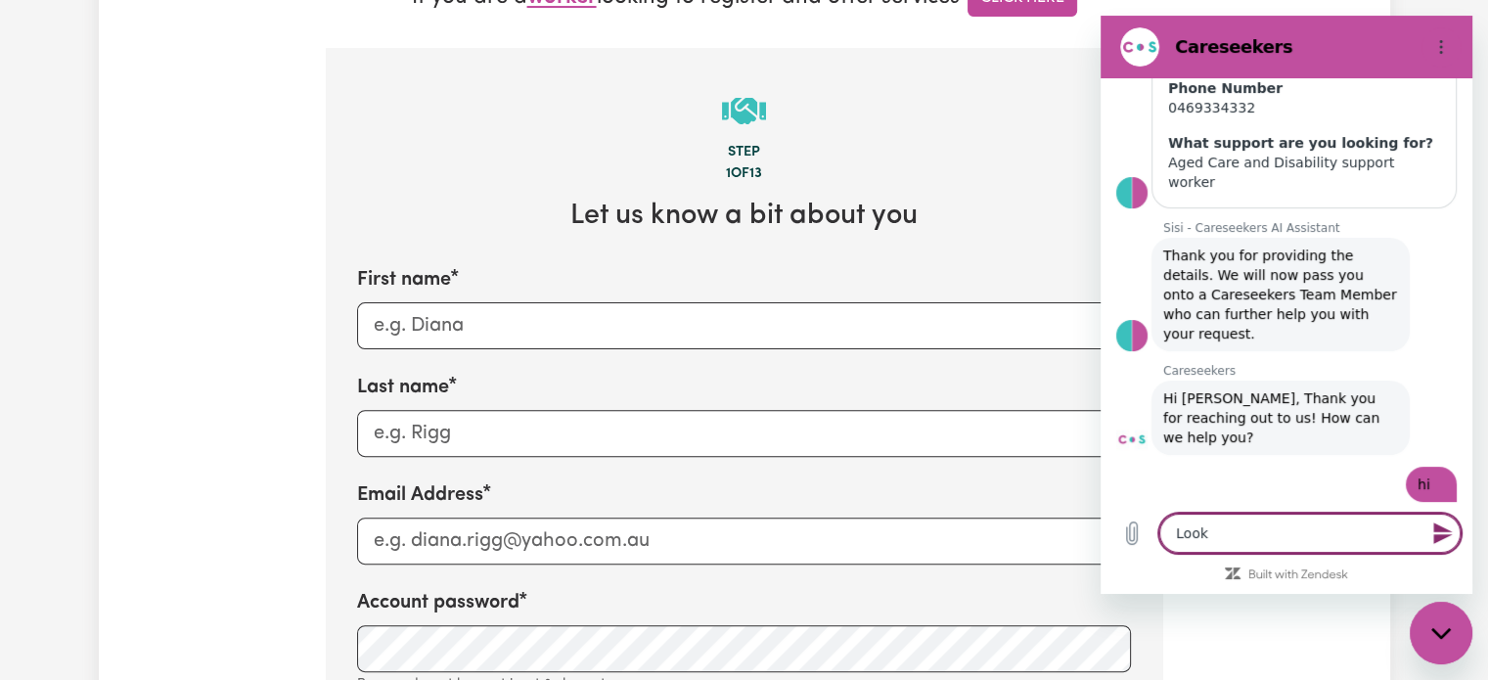
type textarea "x"
type textarea "Lookin"
type textarea "x"
type textarea "Looking"
type textarea "x"
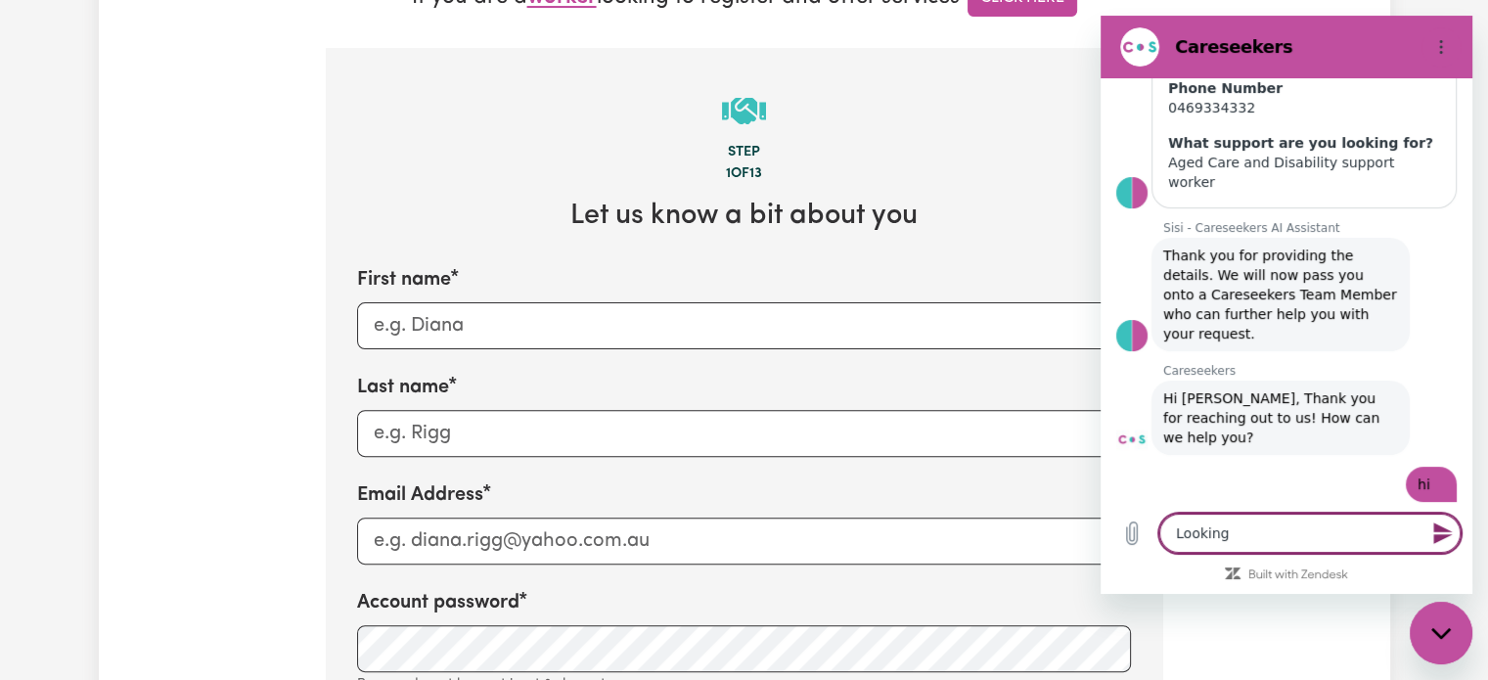
type textarea "Looking"
type textarea "x"
type textarea "Looking f"
type textarea "x"
type textarea "Looking fo"
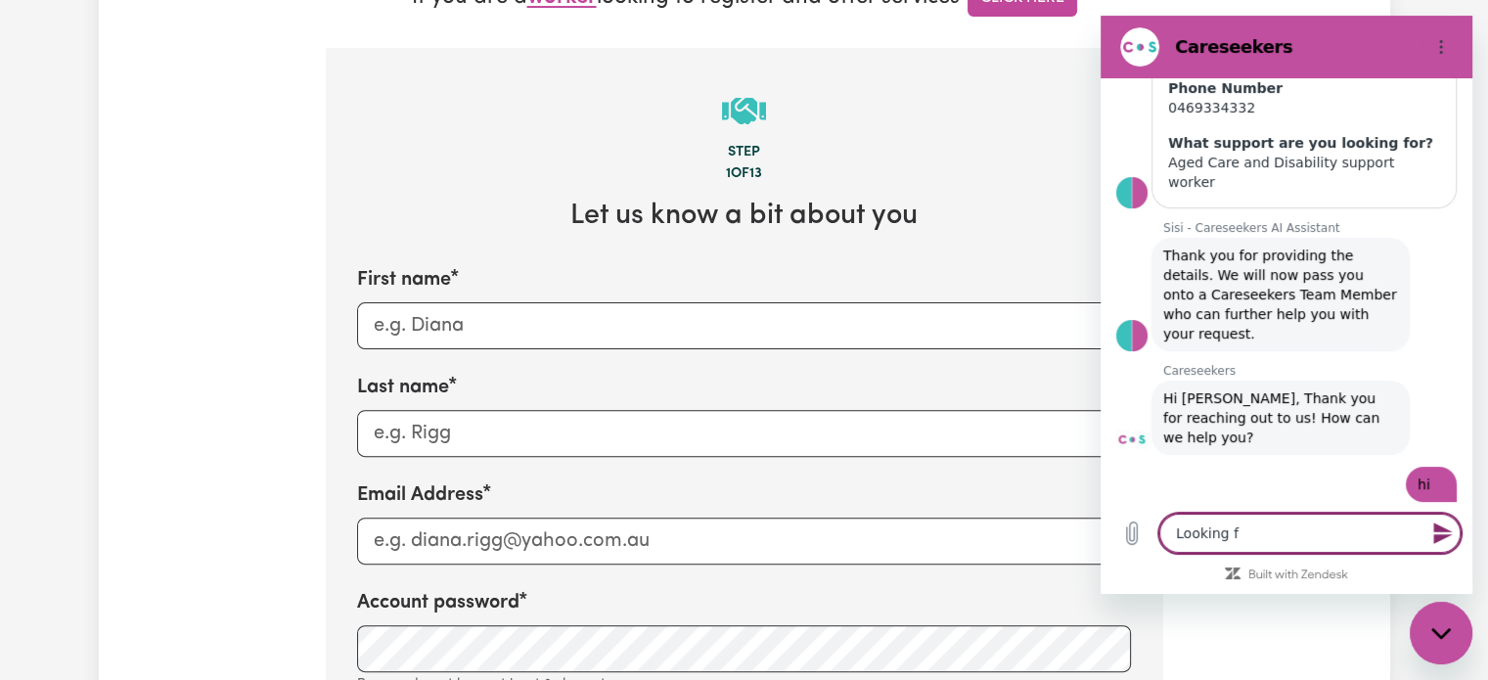
type textarea "x"
type textarea "Looking for"
type textarea "x"
type textarea "Looking ford"
type textarea "x"
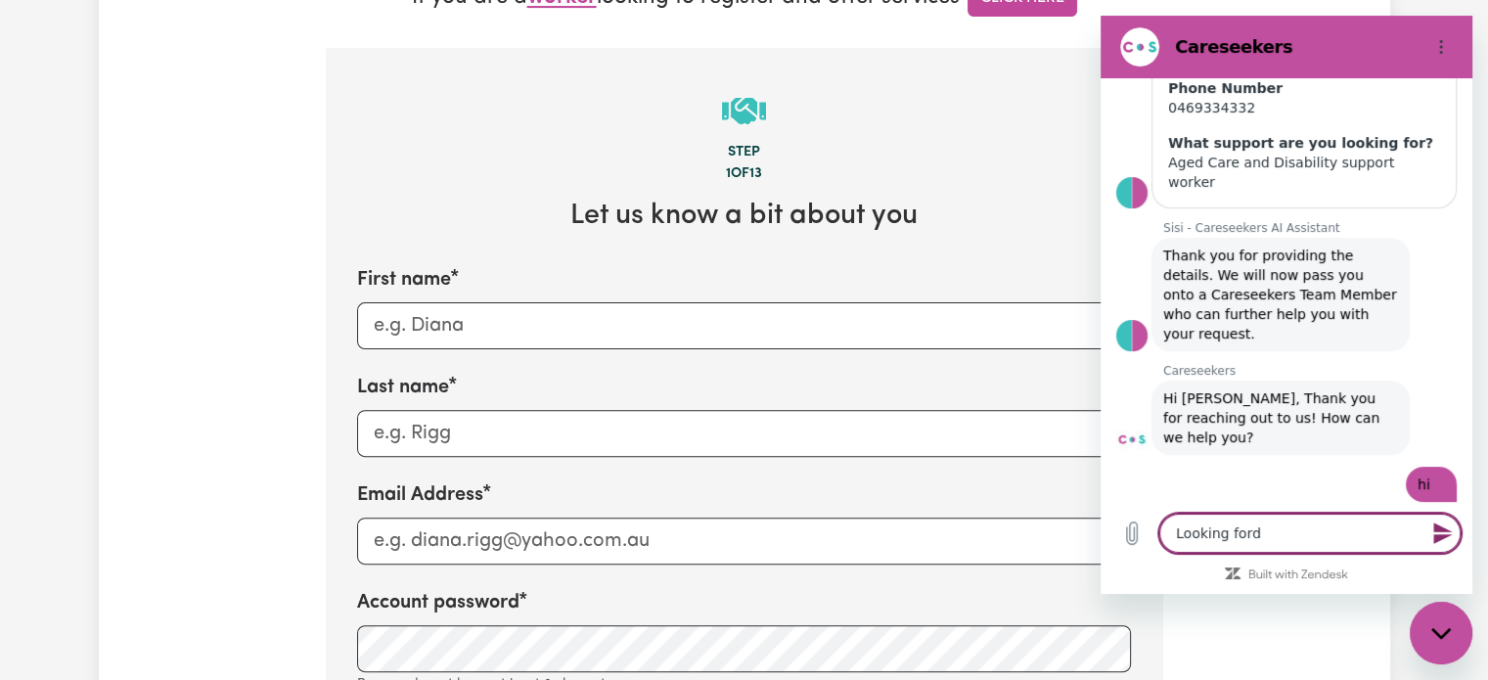
type textarea "Looking ford"
type textarea "x"
type textarea "Looking ford"
type textarea "x"
type textarea "Looking for"
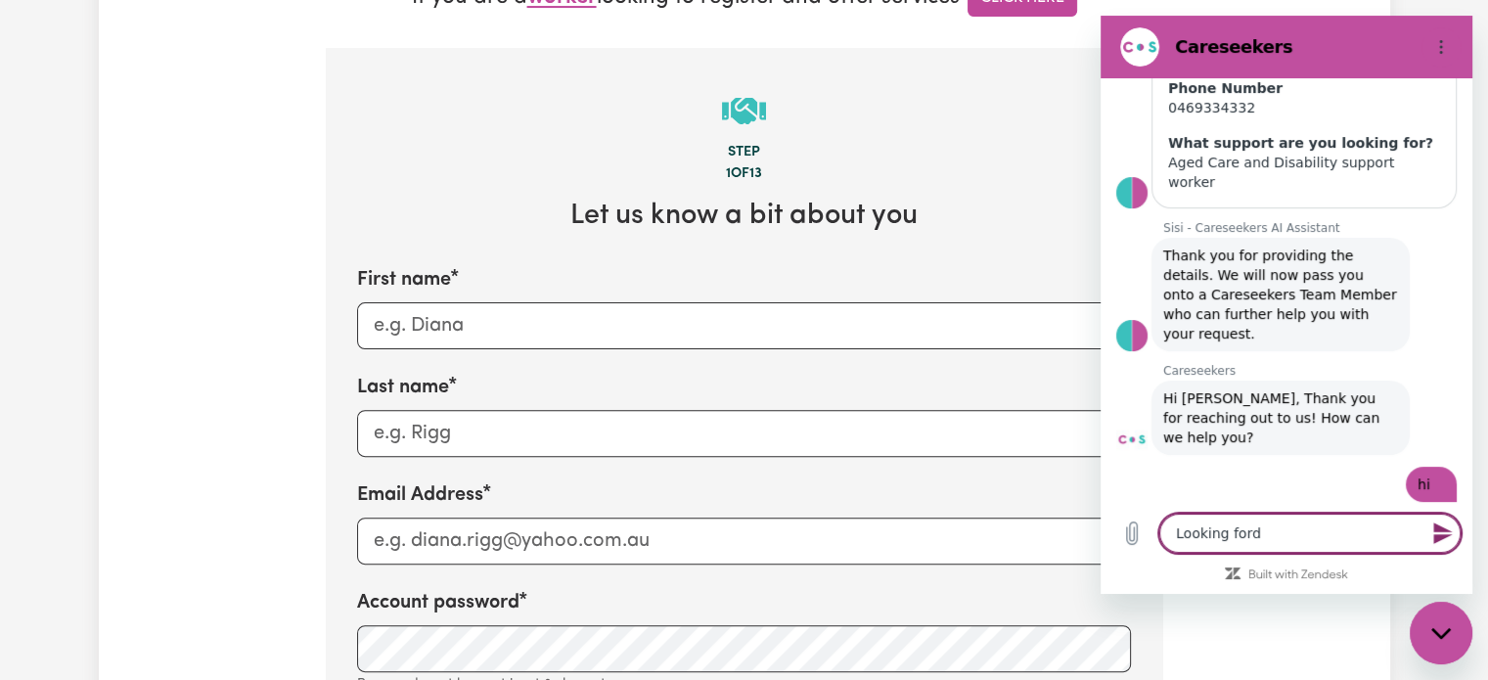
type textarea "x"
type textarea "Looking forw"
type textarea "x"
type textarea "Looking forwo"
type textarea "x"
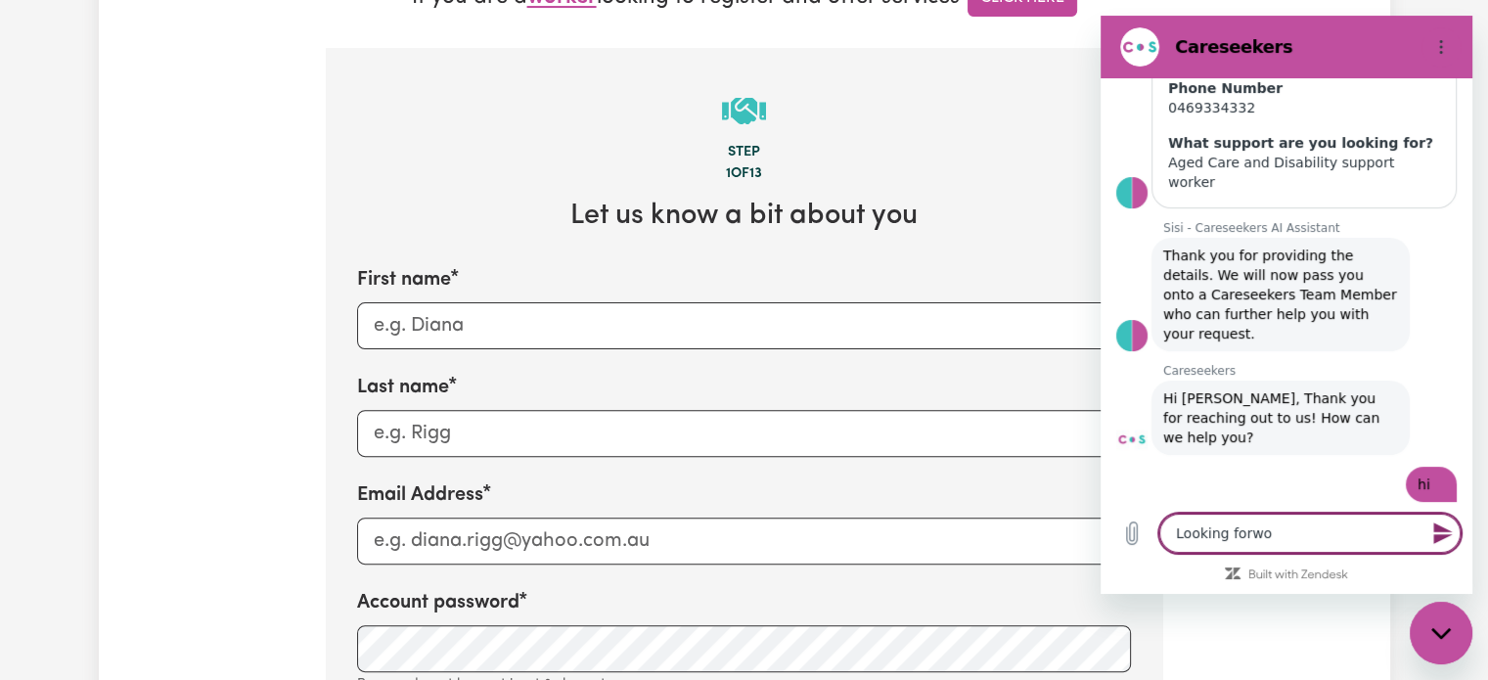
type textarea "Looking forwor"
type textarea "x"
type textarea "Looking forword"
type textarea "x"
type textarea "Looking forword"
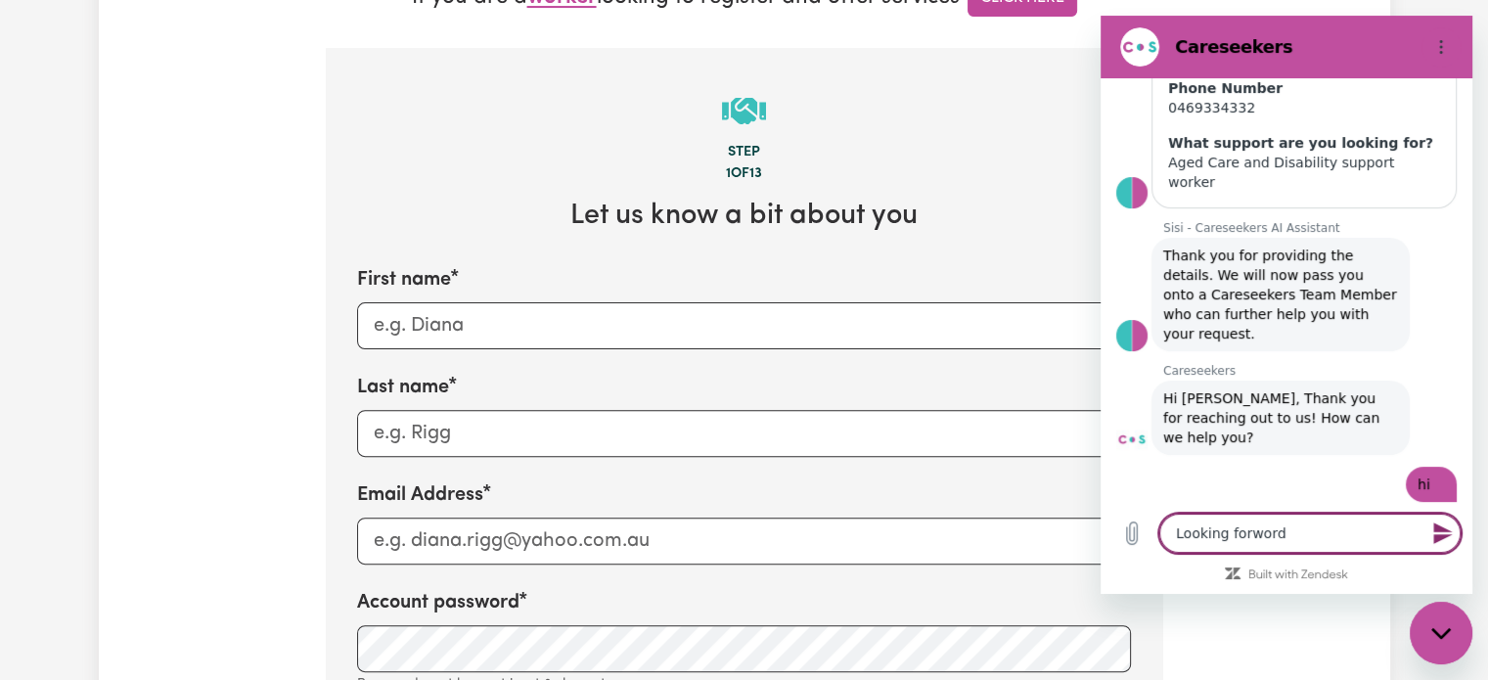
type textarea "x"
type textarea "Looking forword"
type textarea "x"
type textarea "Looking forwor"
type textarea "x"
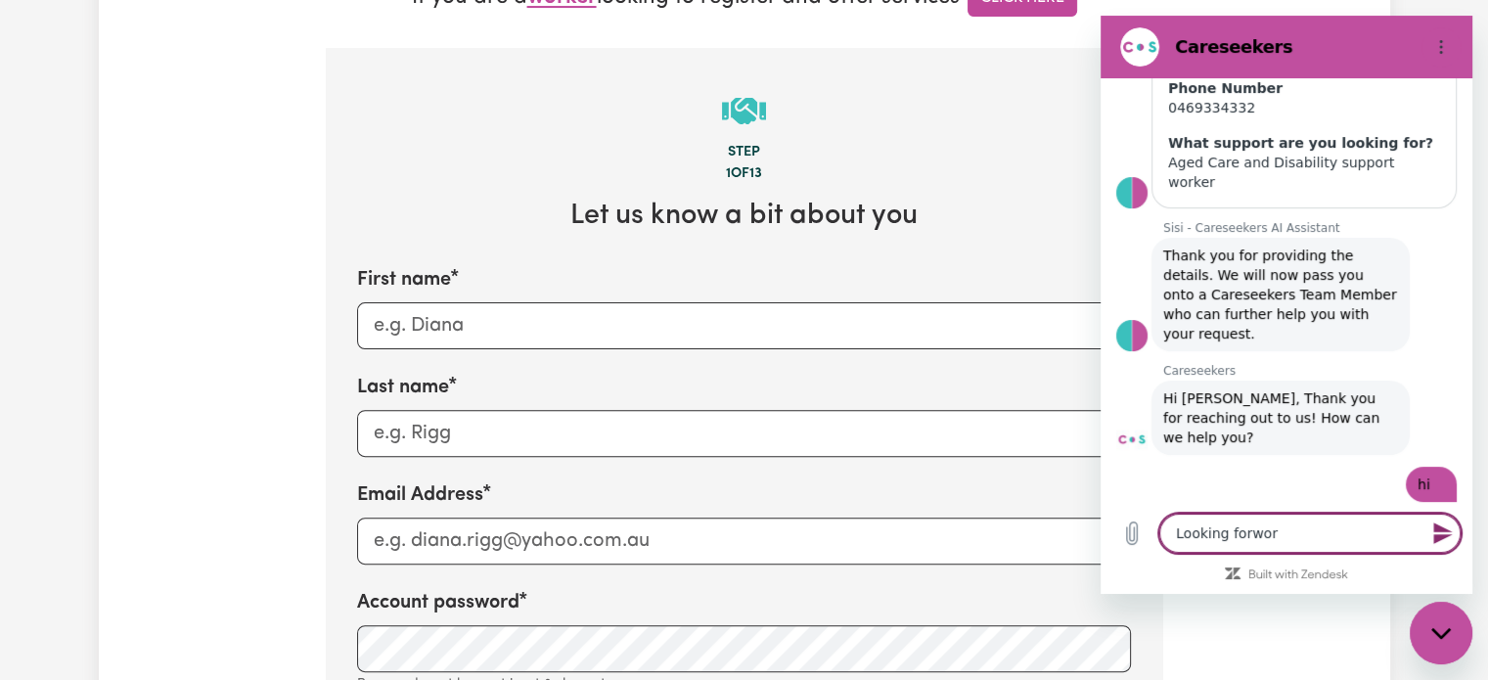
type textarea "Looking forwo"
type textarea "x"
type textarea "Looking forw"
type textarea "x"
type textarea "Looking forwa"
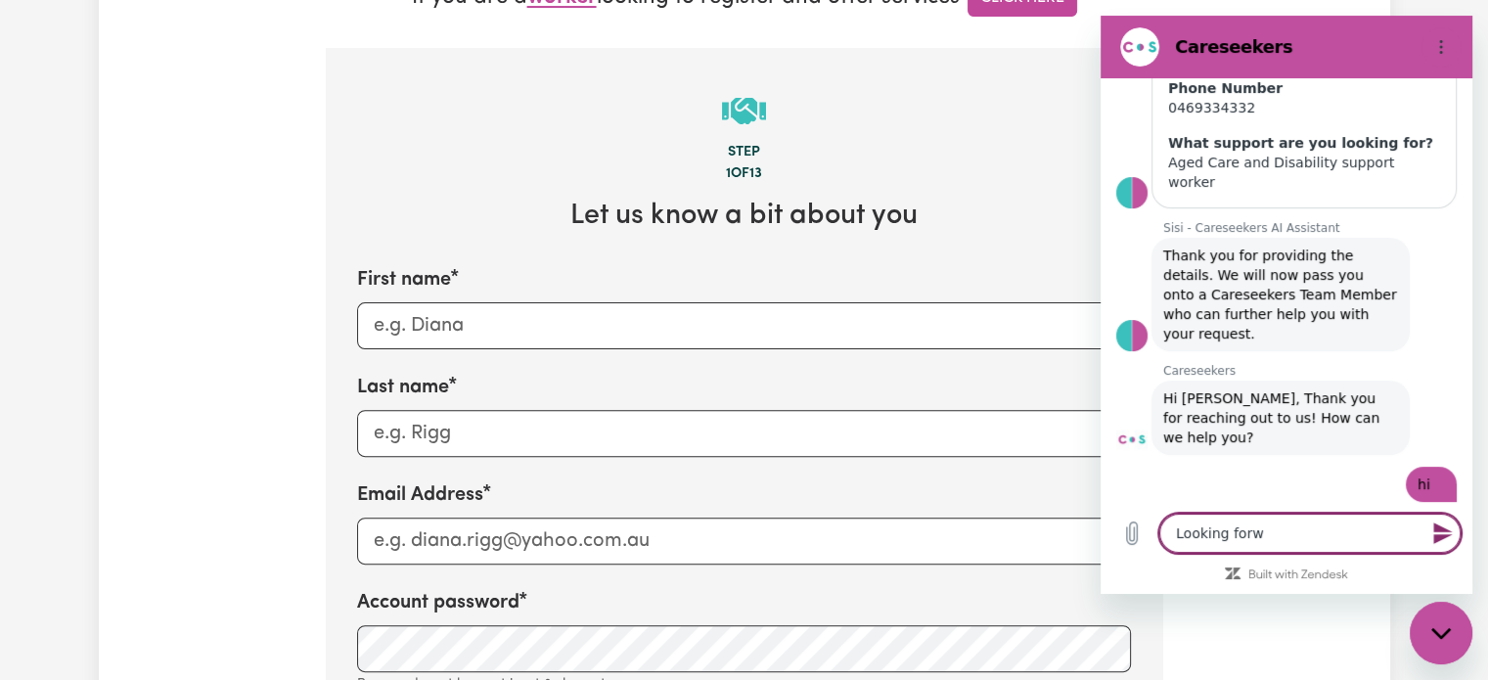
type textarea "x"
type textarea "Looking forwar"
type textarea "x"
type textarea "Looking forward"
type textarea "x"
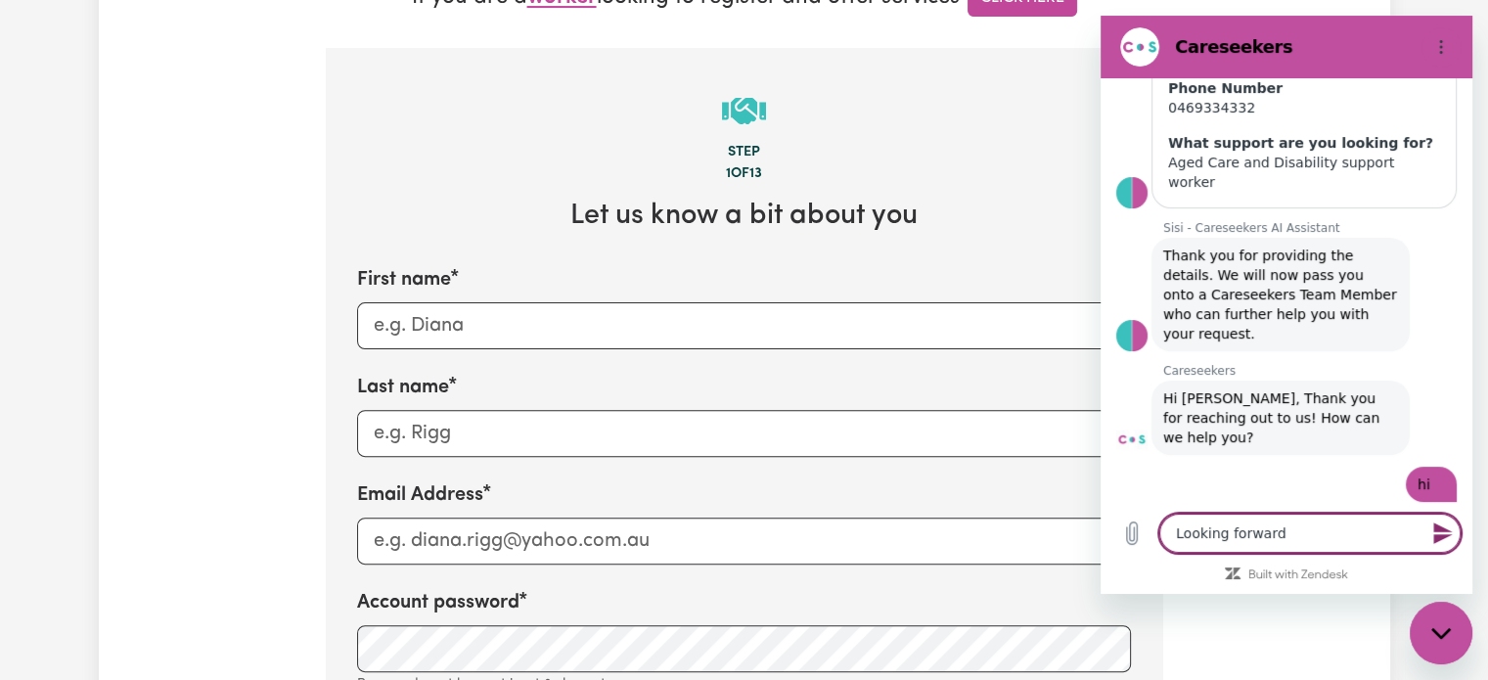
type textarea "Looking forward"
type textarea "x"
type textarea "Looking forward a"
type textarea "x"
type textarea "Looking forward as"
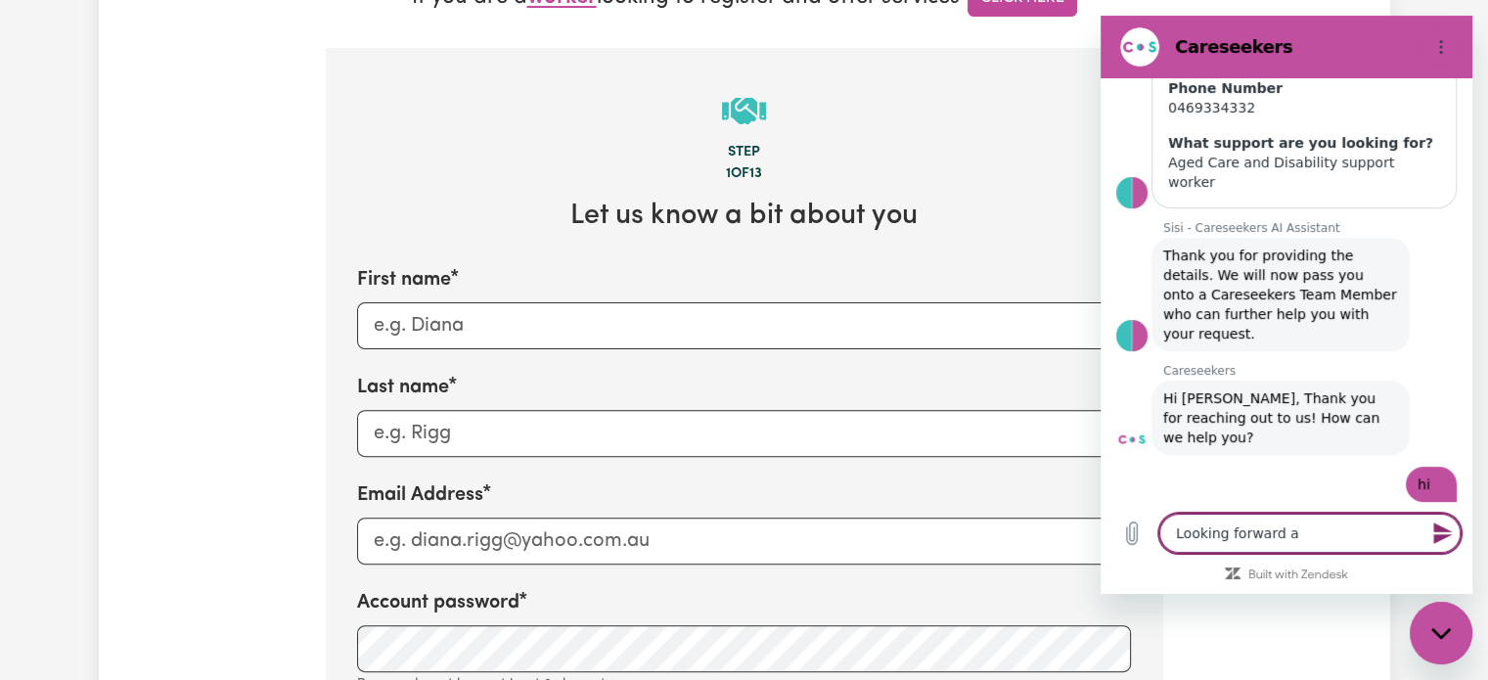
type textarea "x"
type textarea "Looking forward as"
type textarea "x"
type textarea "Looking forward as a"
type textarea "x"
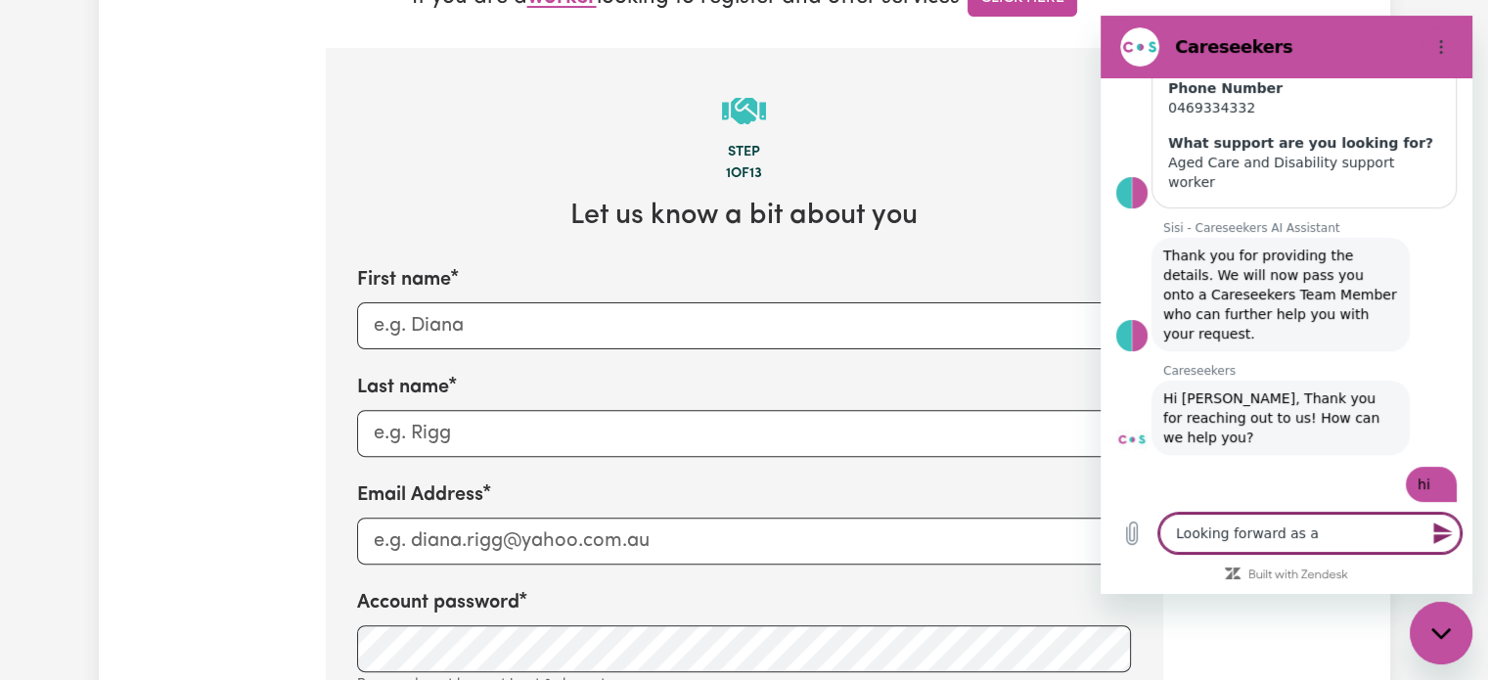
type textarea "Looking forward as a"
type textarea "x"
type textarea "Looking forward as a w"
type textarea "x"
type textarea "Looking forward as a wo"
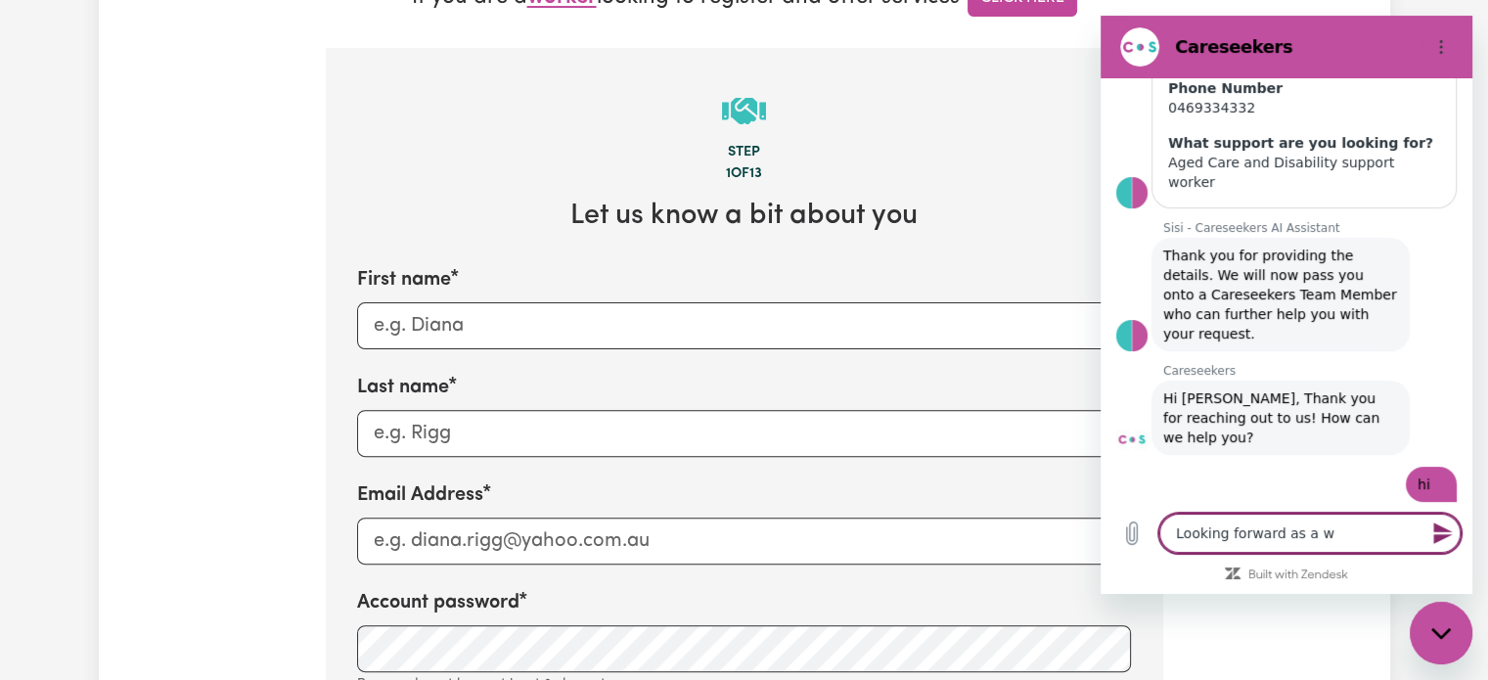
type textarea "x"
type textarea "Looking forward as a wor"
type textarea "x"
type textarea "Looking forward as a work"
type textarea "x"
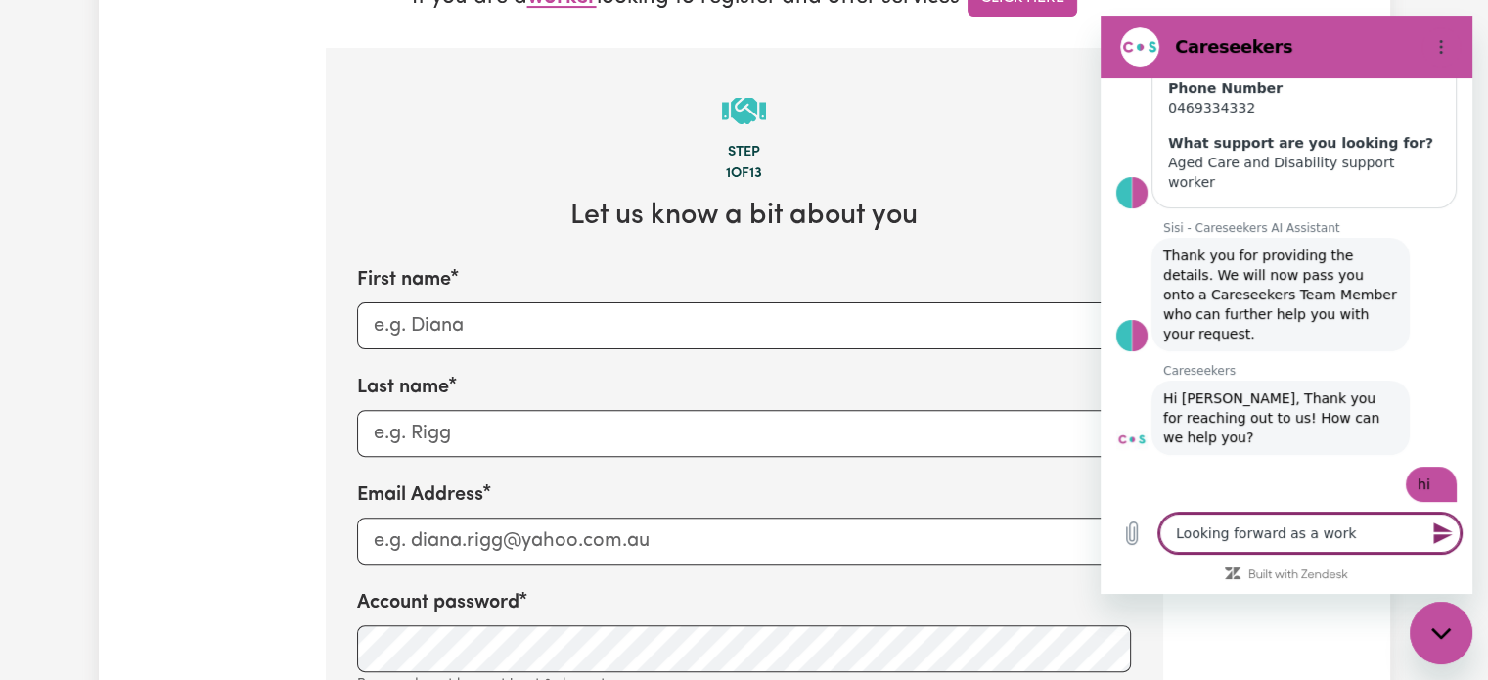
type textarea "Looking forward as a worke"
type textarea "x"
type textarea "Looking forward as a worker"
type textarea "x"
type textarea "Looking forward as a worker"
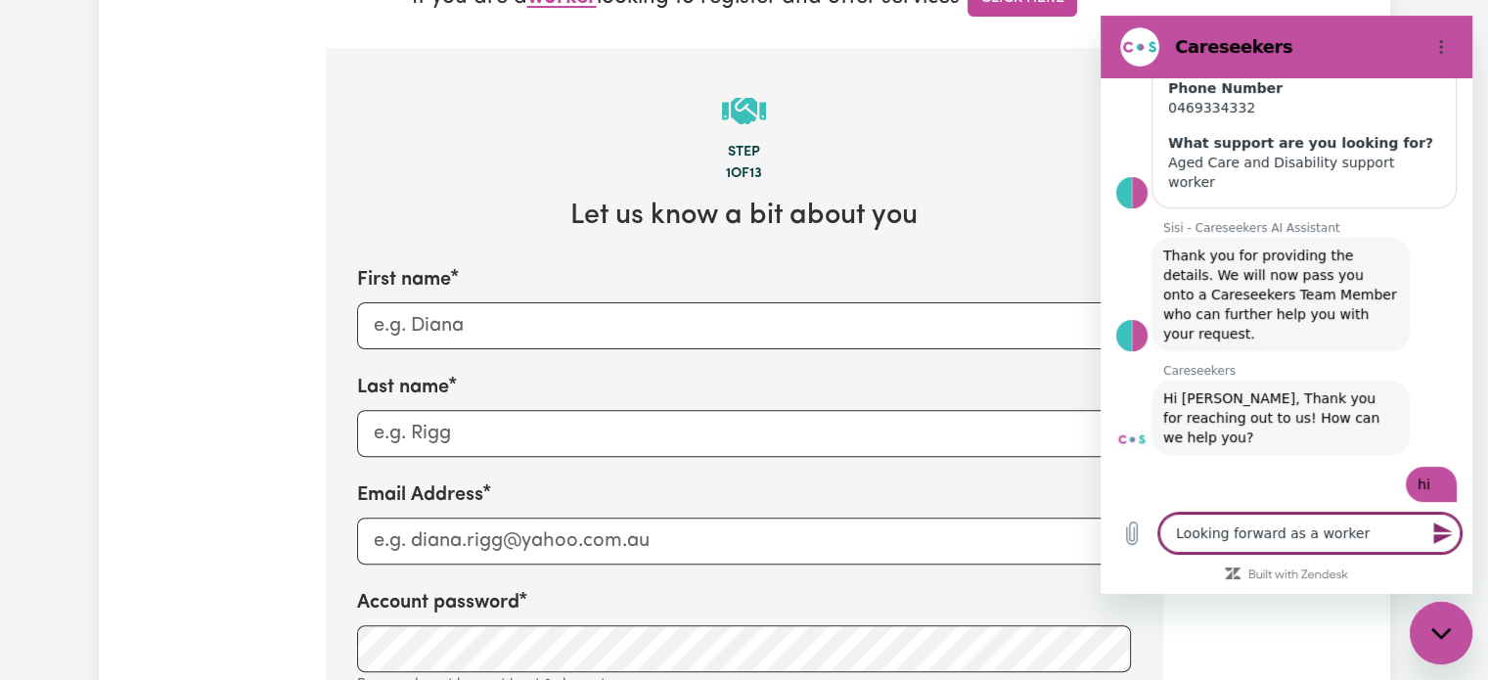
type textarea "x"
type textarea "Looking forward as a worker i"
type textarea "x"
type textarea "Looking forward as a worker in"
type textarea "x"
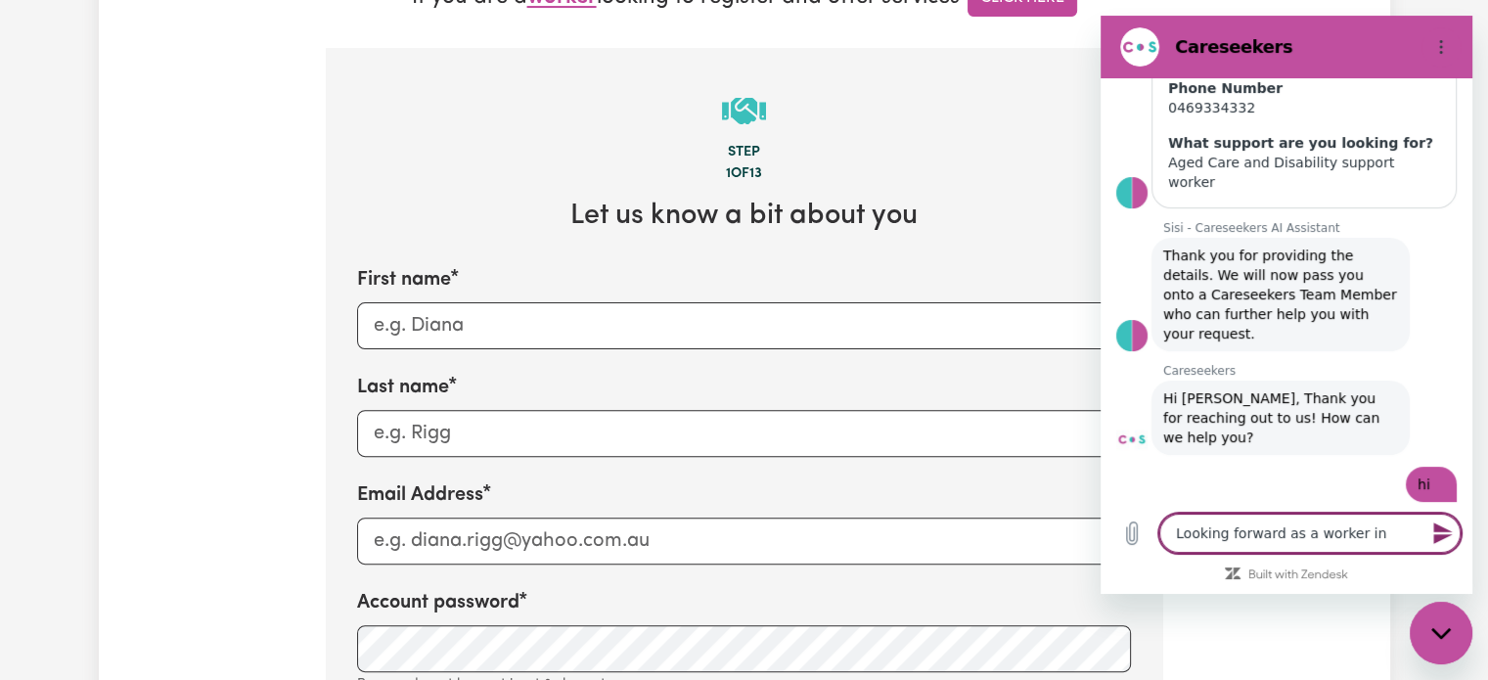
type textarea "Looking forward as a worker in"
type textarea "x"
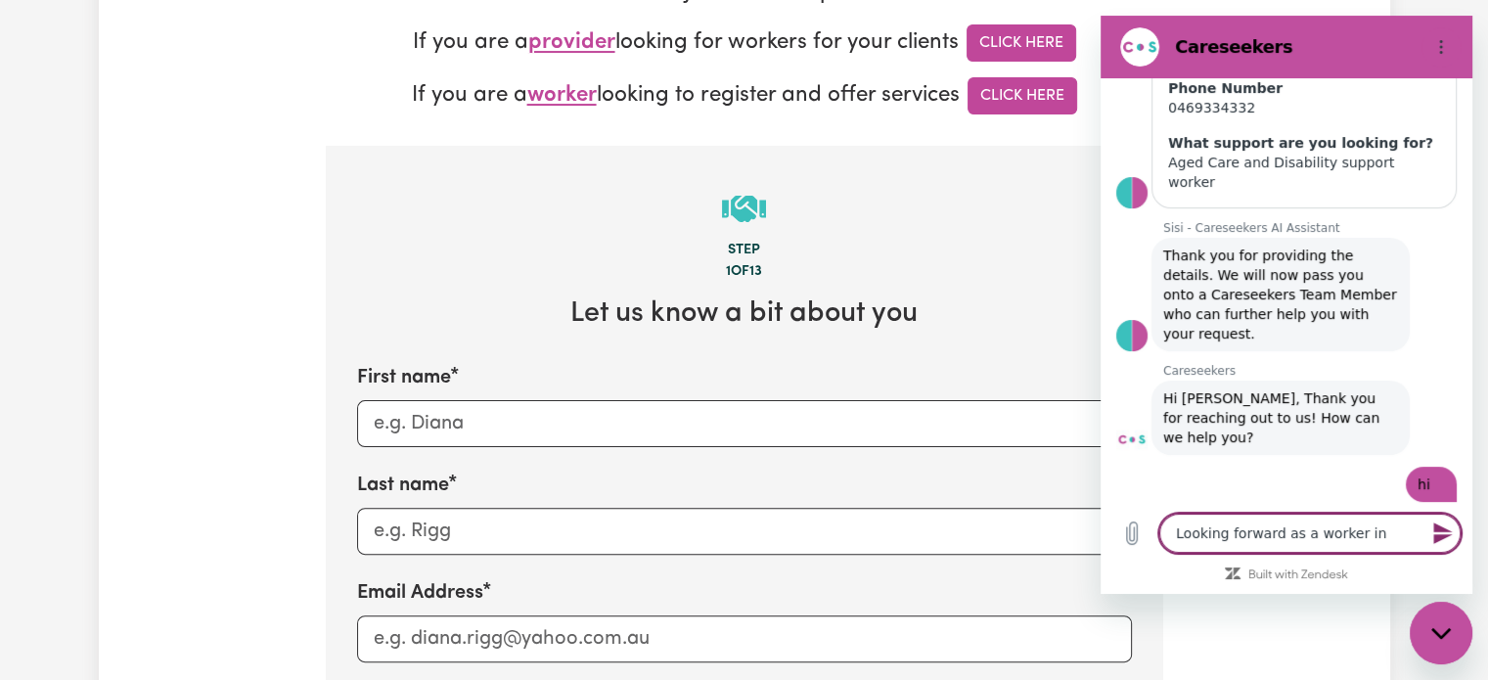
scroll to position [372, 0]
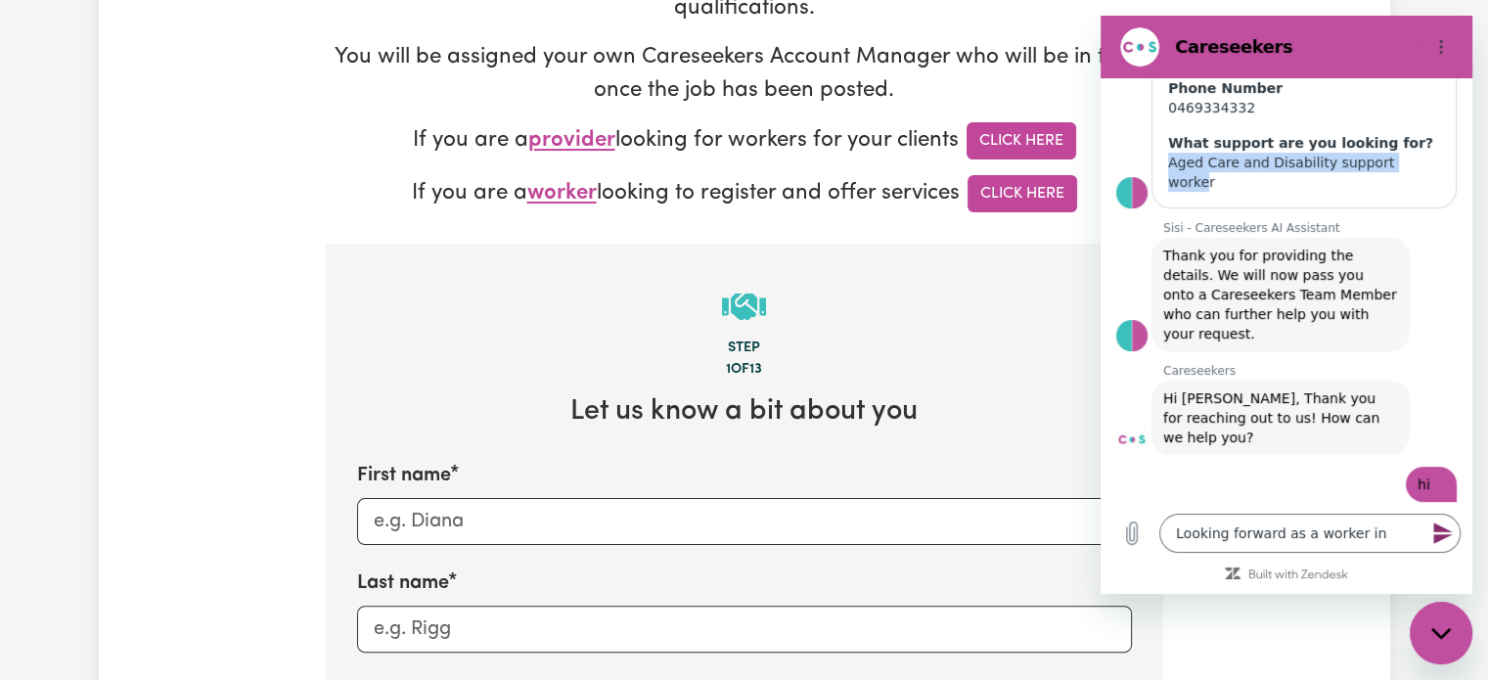
drag, startPoint x: 1170, startPoint y: 144, endPoint x: 1412, endPoint y: 147, distance: 241.7
click at [1412, 153] on div "Aged Care and Disability support worker" at bounding box center [1304, 172] width 272 height 39
copy div "Aged Care and Disability support worke"
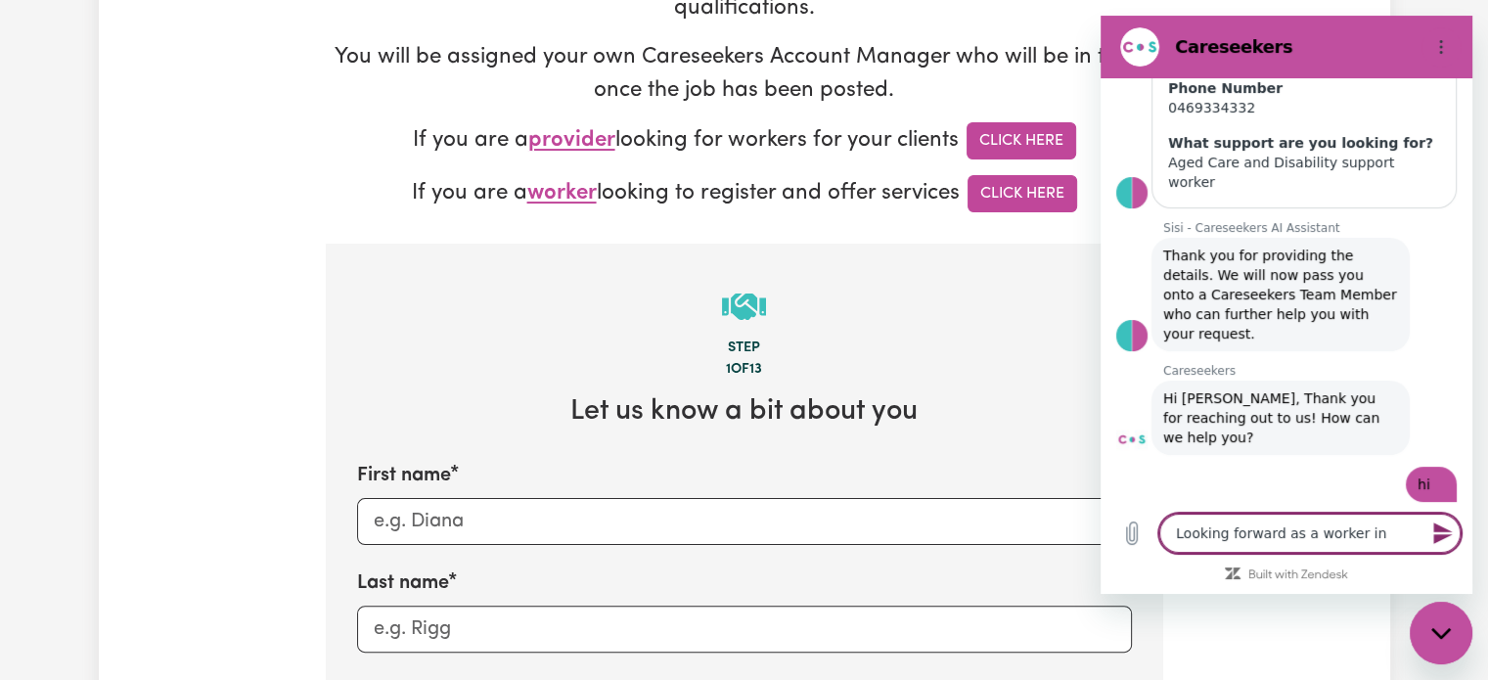
paste textarea "Aged Care and Disability support worke"
type textarea "Looking forward as a worker inAged Care and Disability support worke"
type textarea "x"
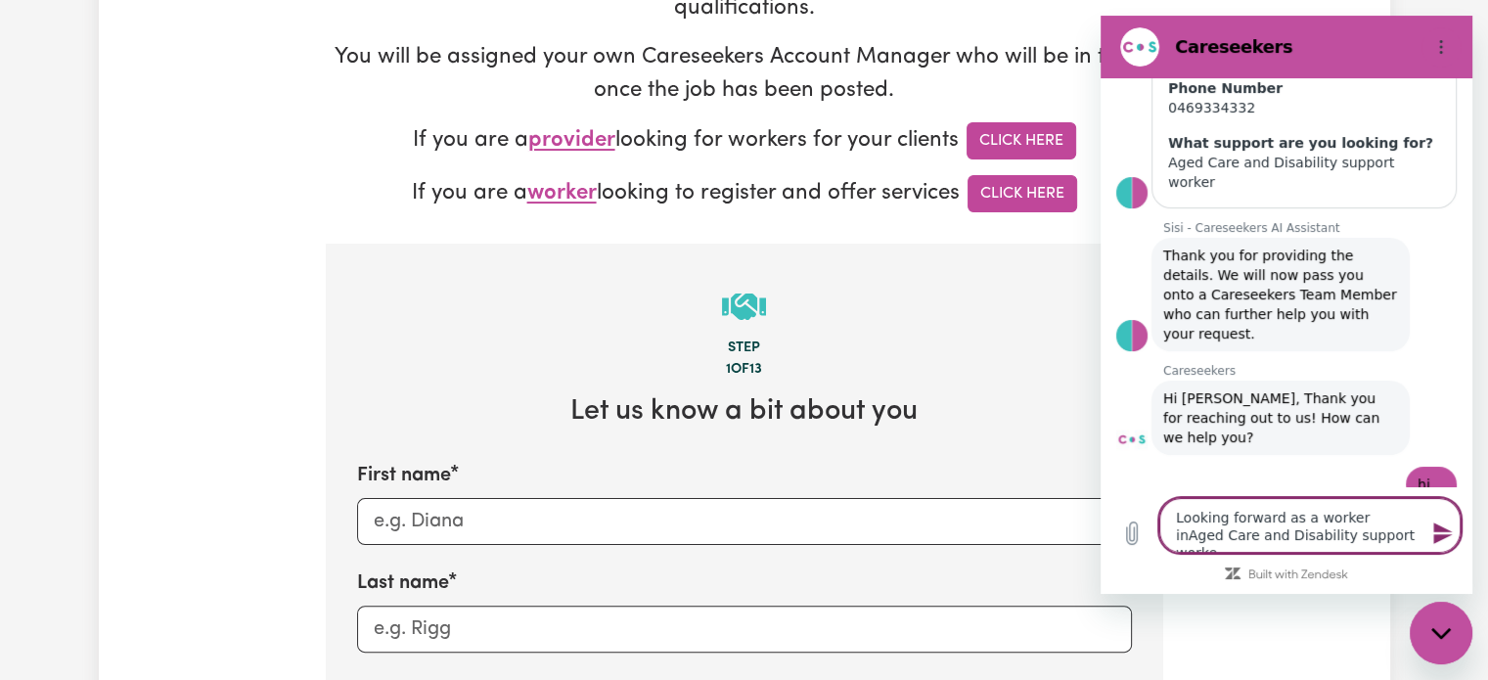
click at [1367, 516] on textarea "Looking forward as a worker inAged Care and Disability support worke" at bounding box center [1310, 525] width 301 height 55
type textarea "Looking forward as a worker iAged Care and Disability support worke"
type textarea "x"
type textarea "Looking forward as a worker Aged Care and Disability support worke"
type textarea "x"
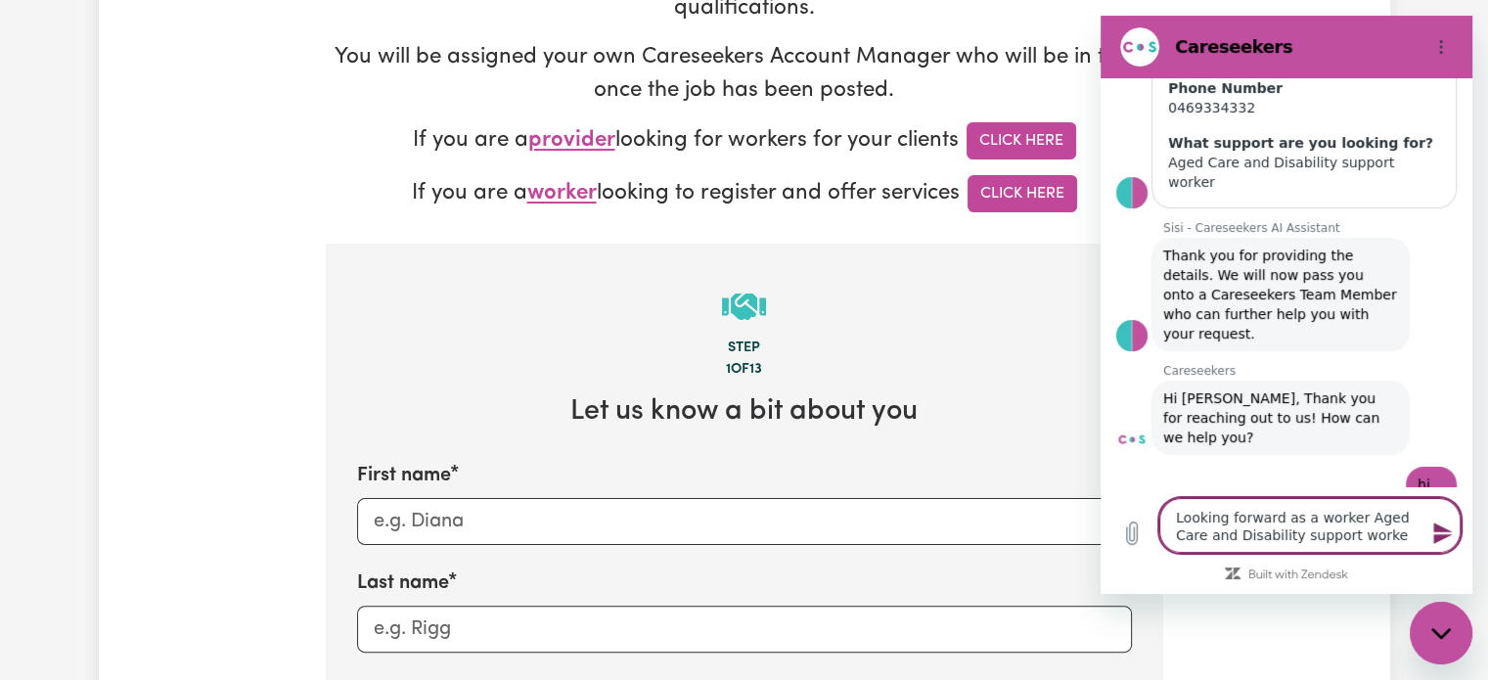
type textarea "Looking forward as a workerAged Care and Disability support worke"
type textarea "x"
type textarea "Looking forward as a workeAged Care and Disability support worke"
type textarea "x"
type textarea "Looking forward as a workAged Care and Disability support worke"
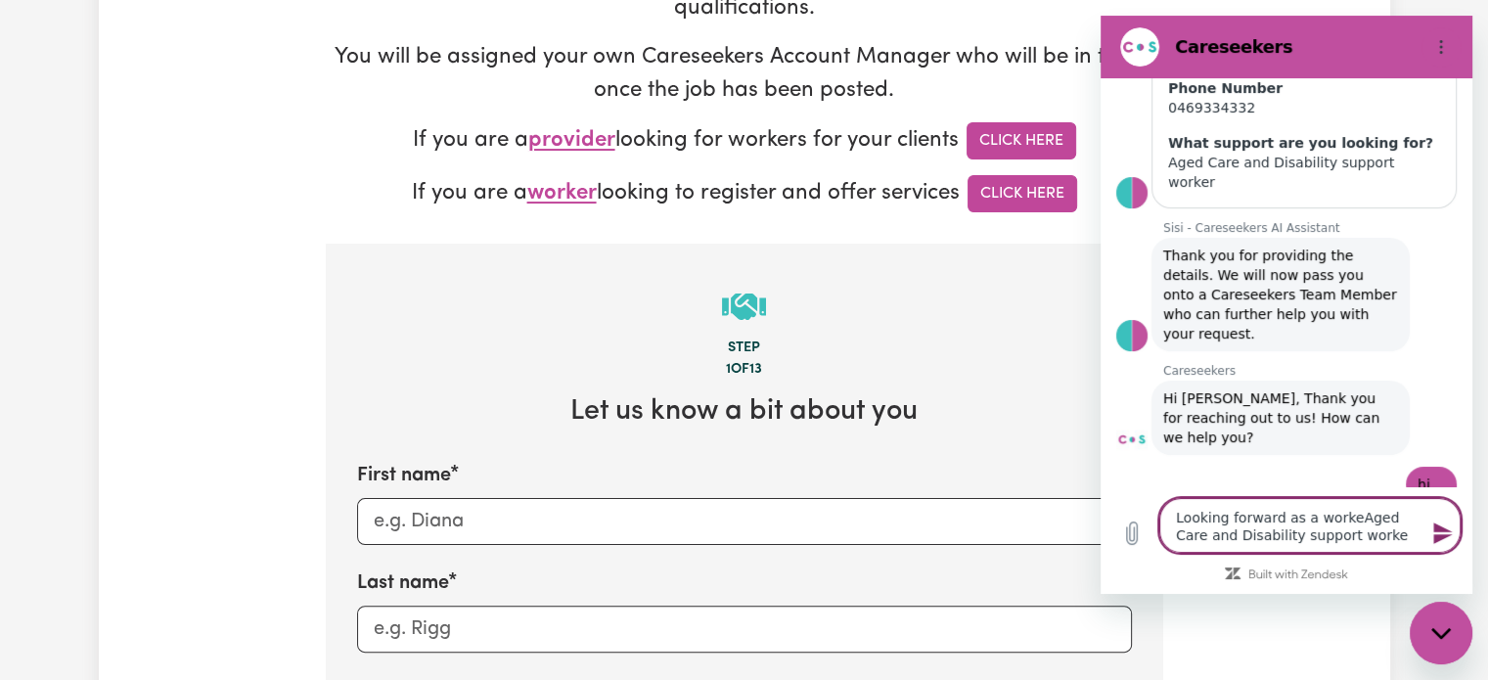
type textarea "x"
type textarea "Looking forward as a worAged Care and Disability support worke"
type textarea "x"
type textarea "Looking forward as a woAged Care and Disability support worke"
type textarea "x"
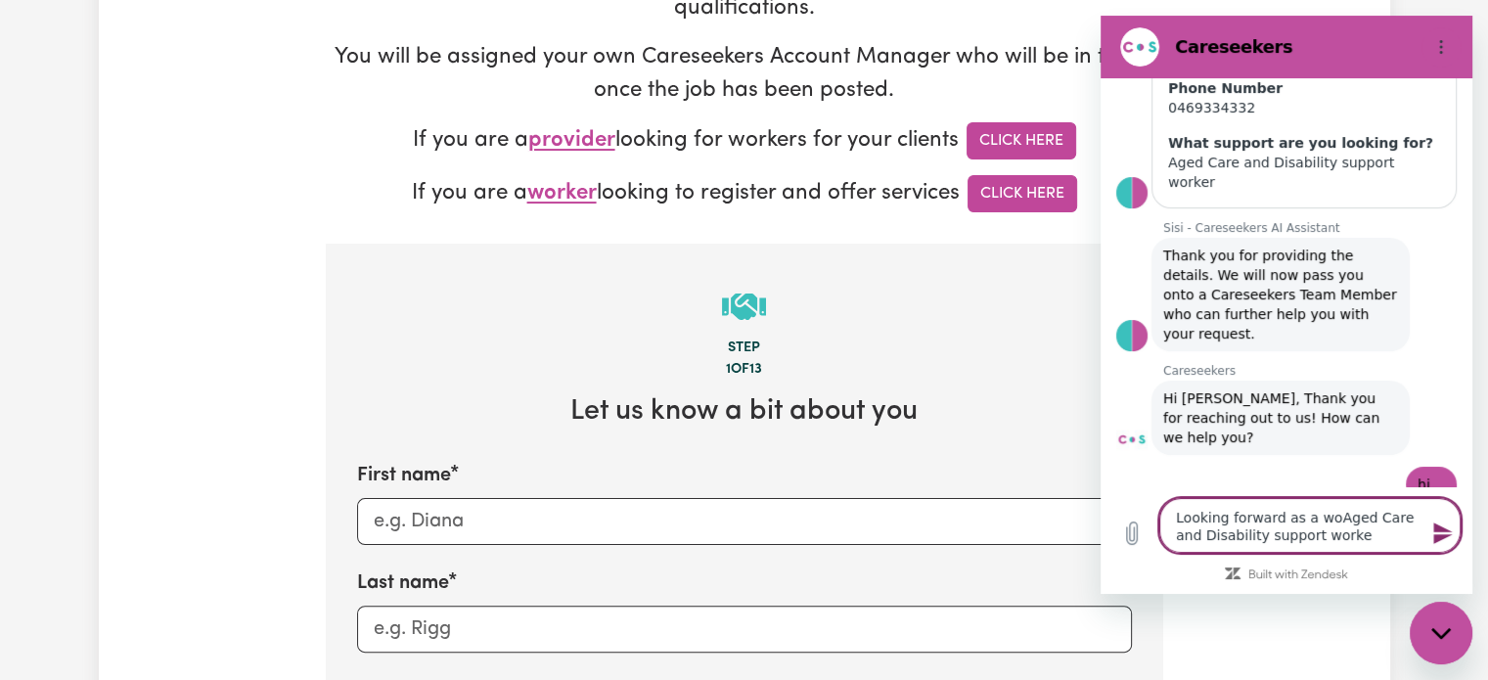
type textarea "Looking forward as a wAged Care and Disability support worke"
type textarea "x"
type textarea "Looking forward as a Aged Care and Disability support worke"
type textarea "x"
type textarea "Looking forward as a Aged Care and Disability support worker"
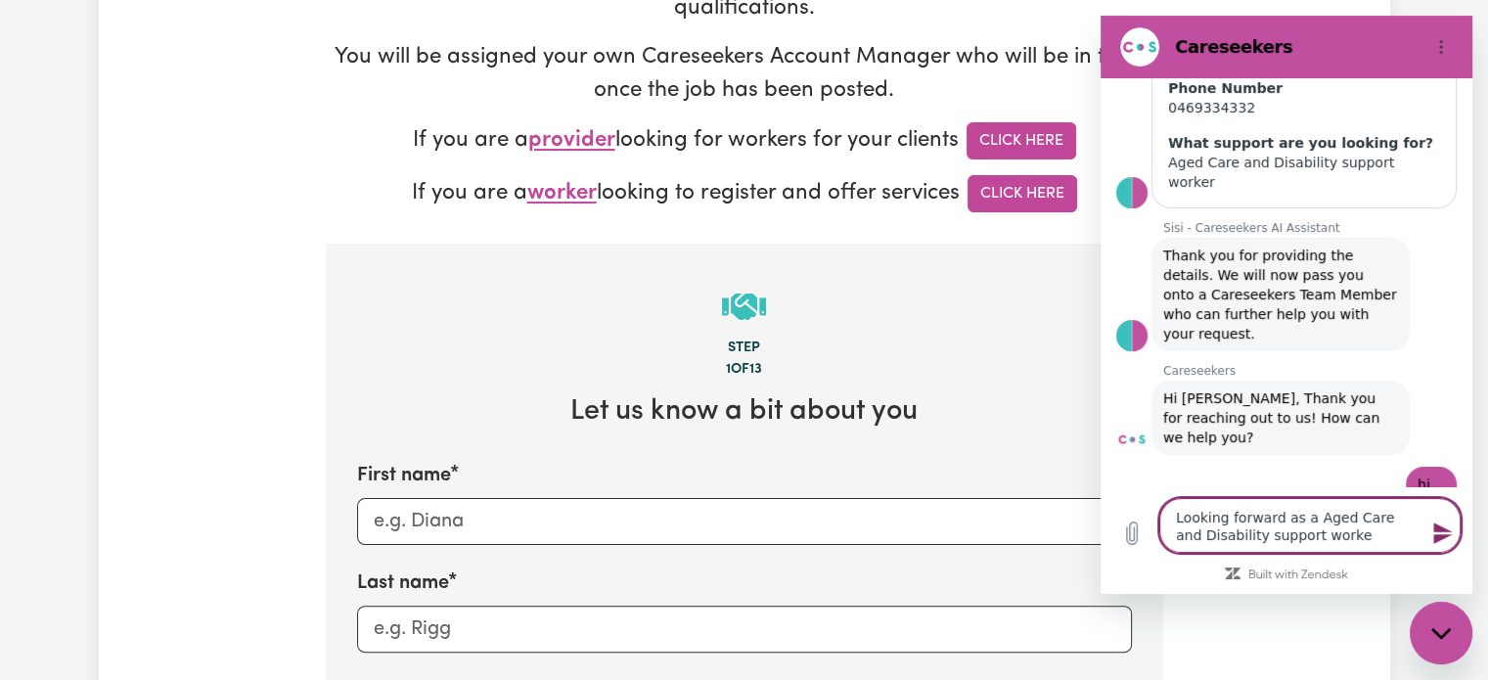
type textarea "x"
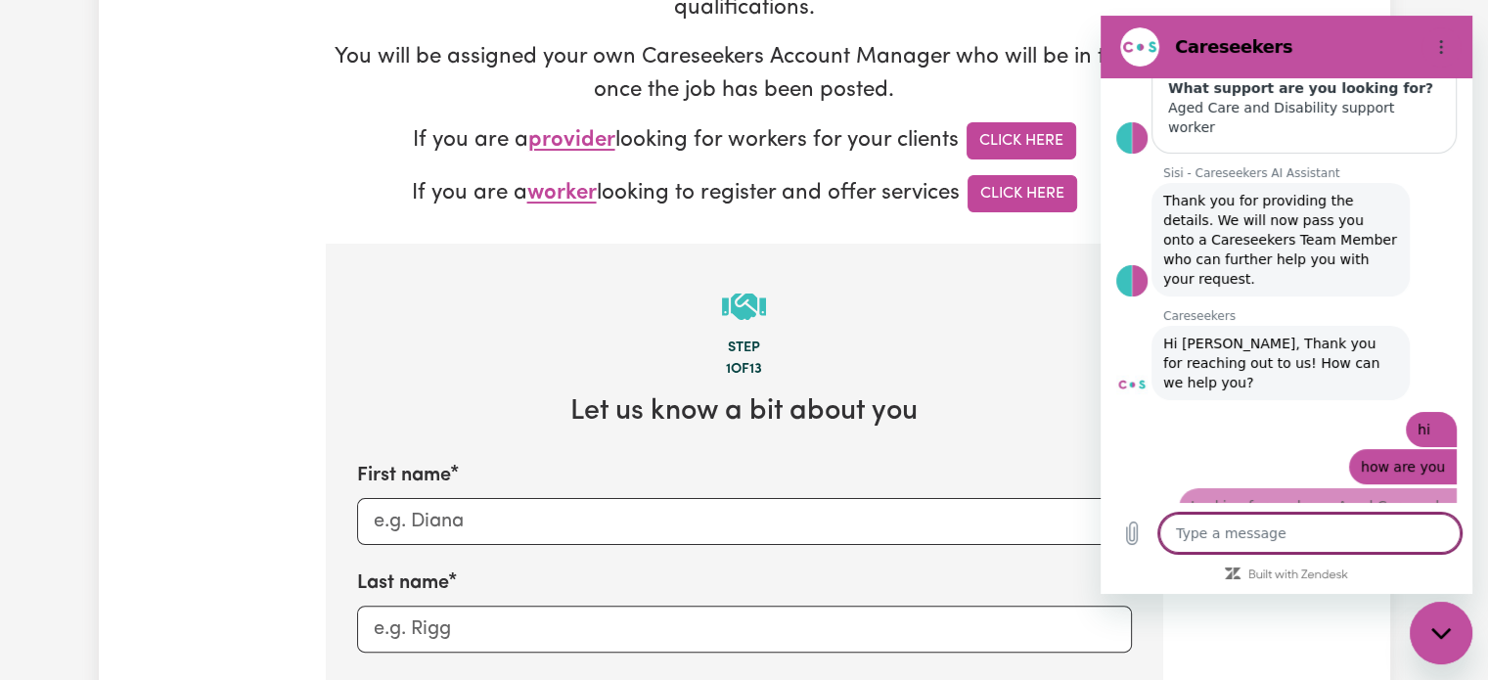
type textarea "x"
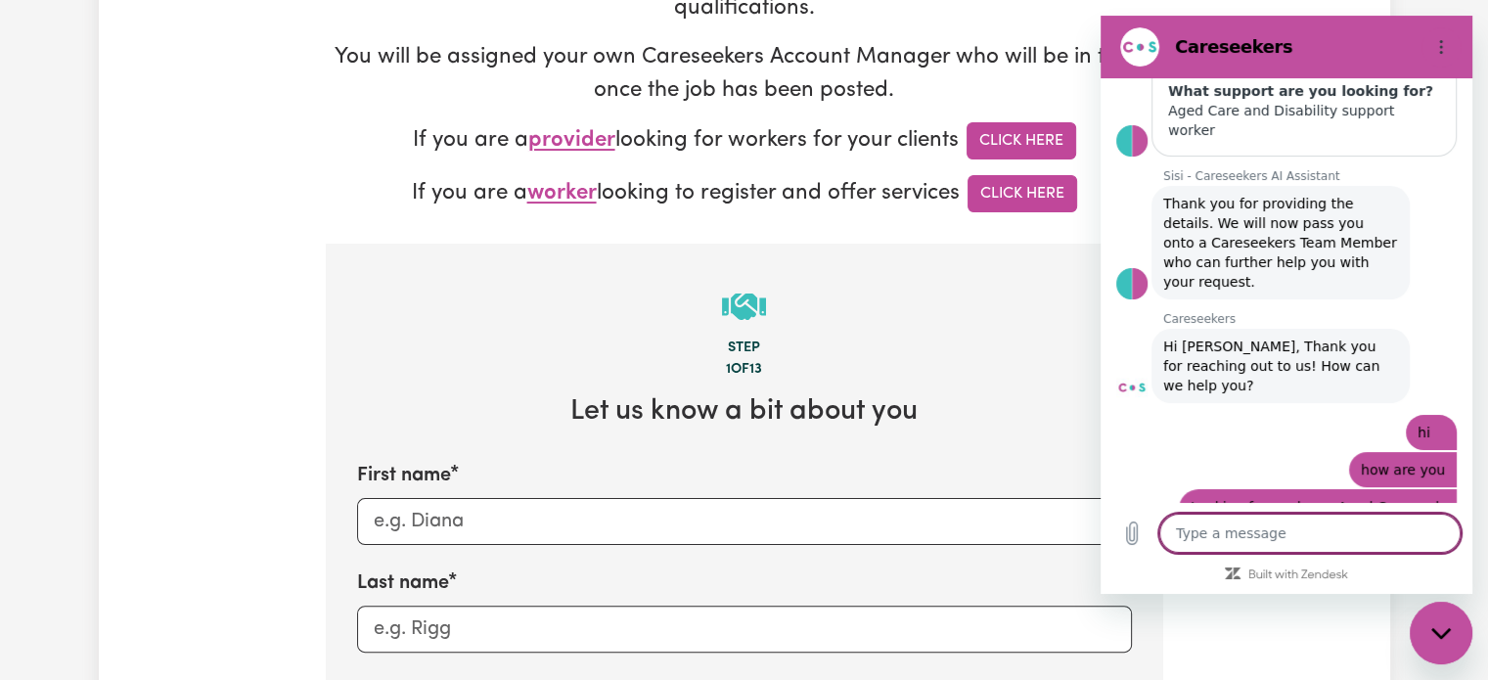
scroll to position [435, 0]
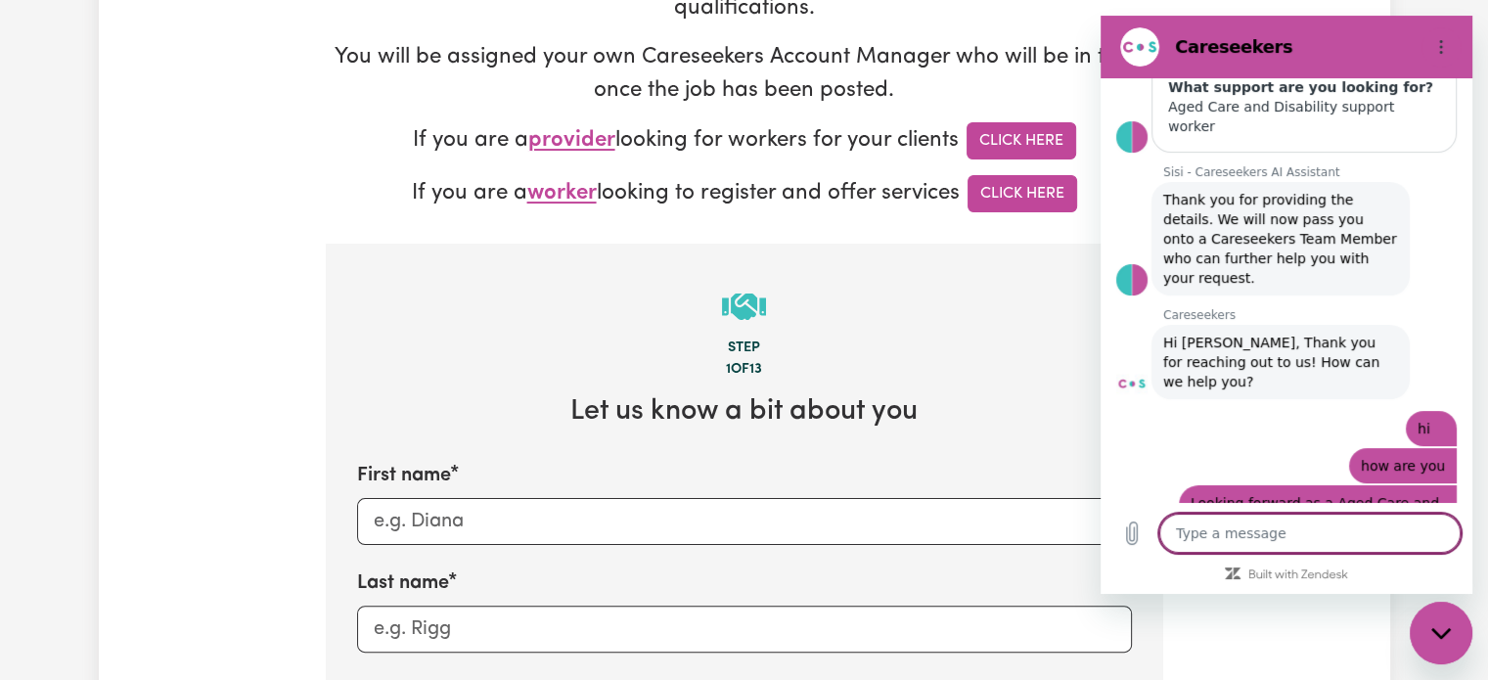
type textarea "x"
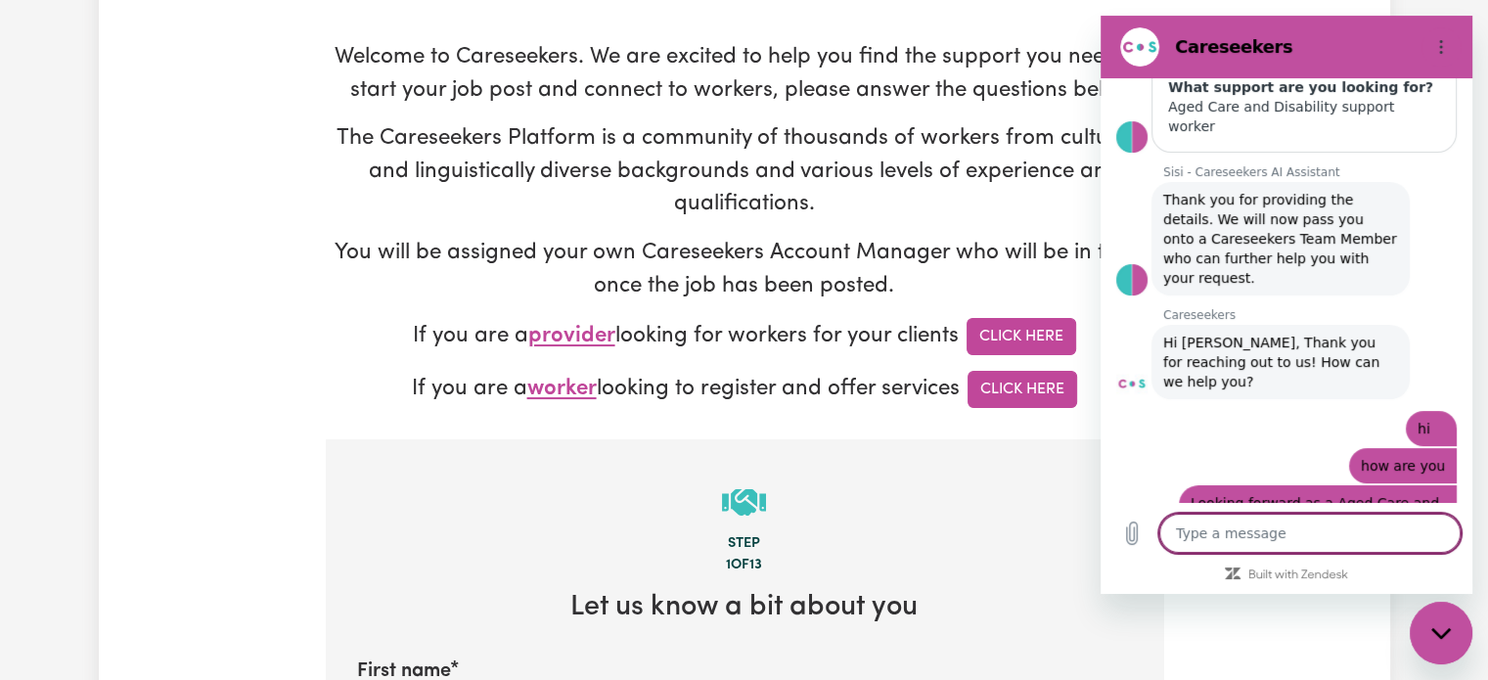
scroll to position [78, 0]
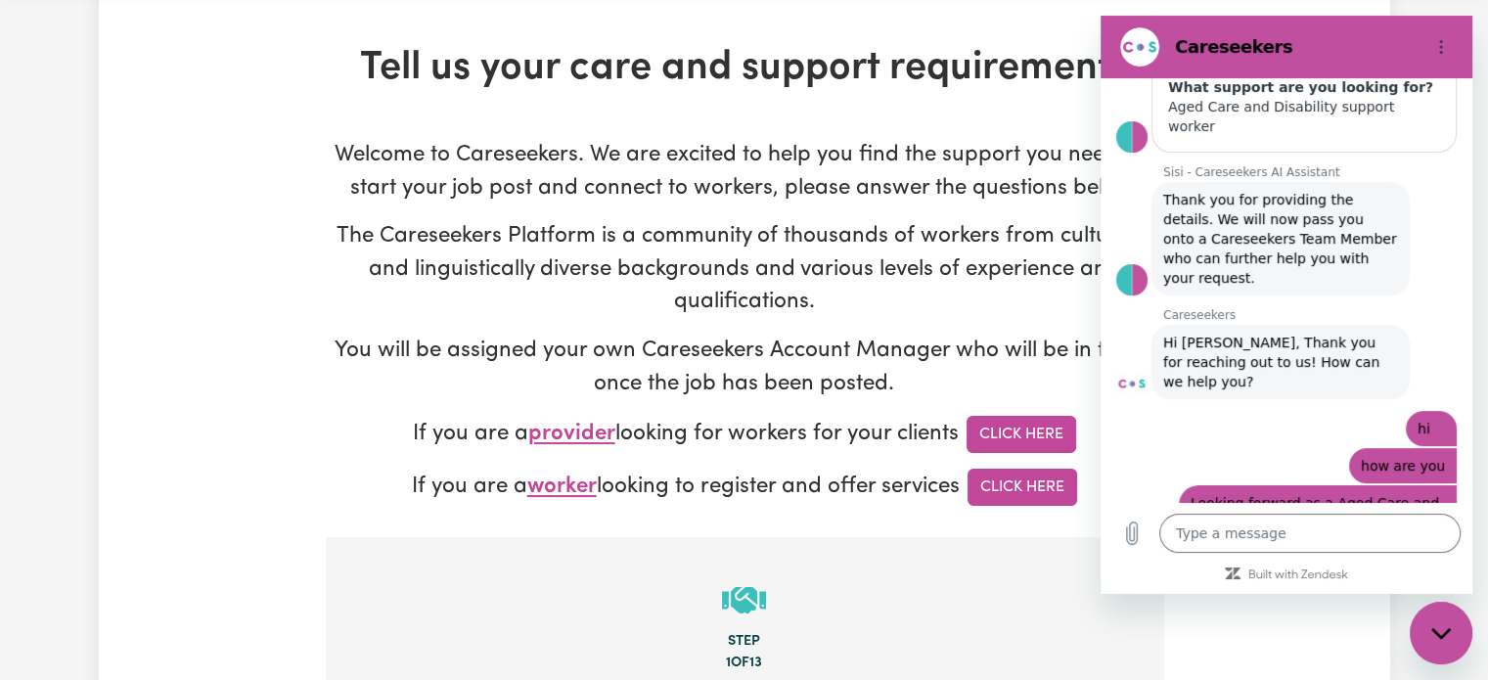
click at [1015, 50] on h1 "Tell us your care and support requirements" at bounding box center [745, 68] width 838 height 47
